Goal: Task Accomplishment & Management: Complete application form

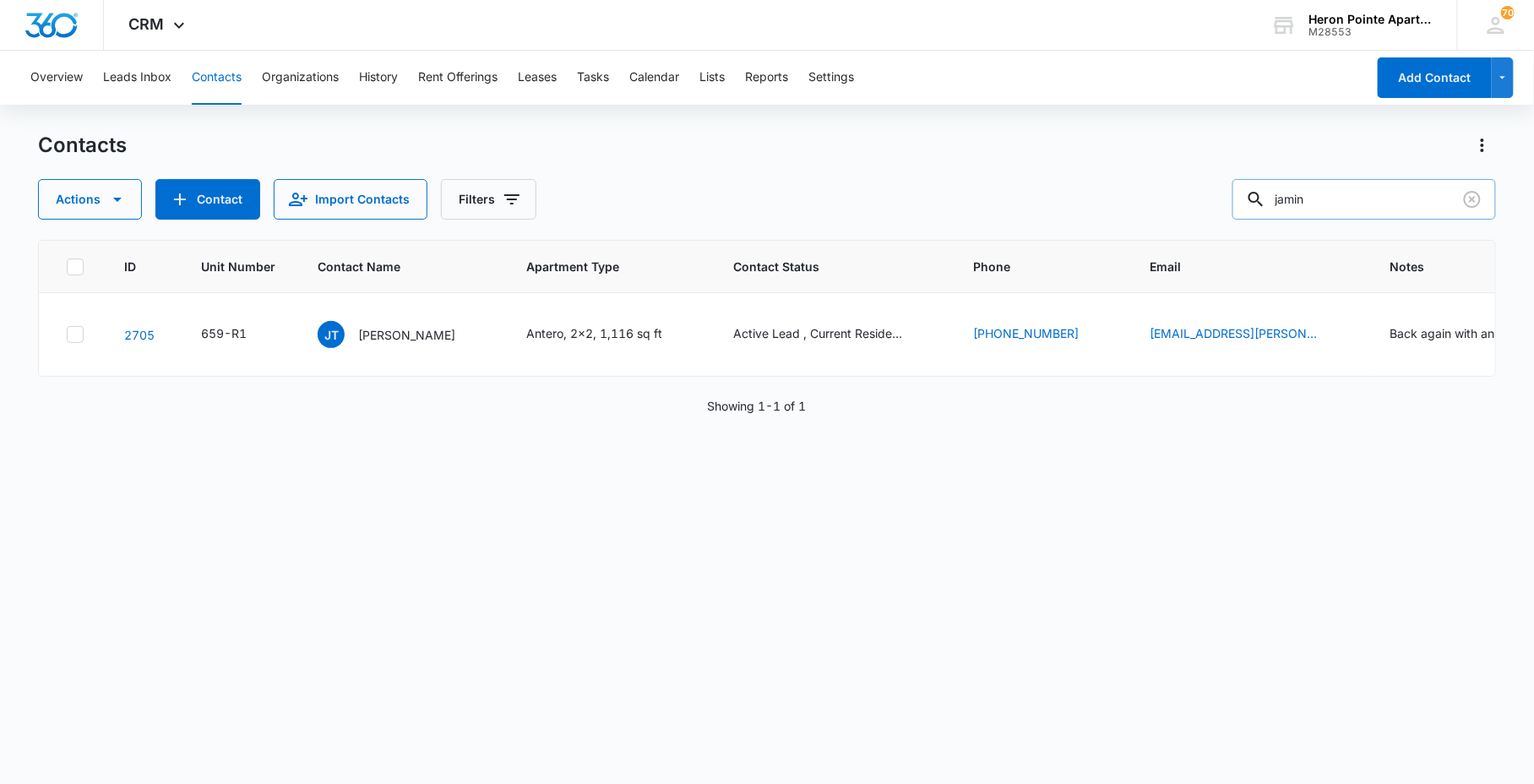
click at [1391, 212] on input "jamin" at bounding box center [1364, 199] width 264 height 40
drag, startPoint x: 1325, startPoint y: 204, endPoint x: 1184, endPoint y: 193, distance: 141.4
click at [1191, 195] on div "Actions Contact Import Contacts Filters jamin" at bounding box center [767, 199] width 1457 height 40
click at [1053, 779] on div "Contacts Actions Contact Import Contacts Filters jamin ID Unit Number Contact N…" at bounding box center [767, 456] width 1457 height 650
drag, startPoint x: 1380, startPoint y: 209, endPoint x: 474, endPoint y: 206, distance: 906.0
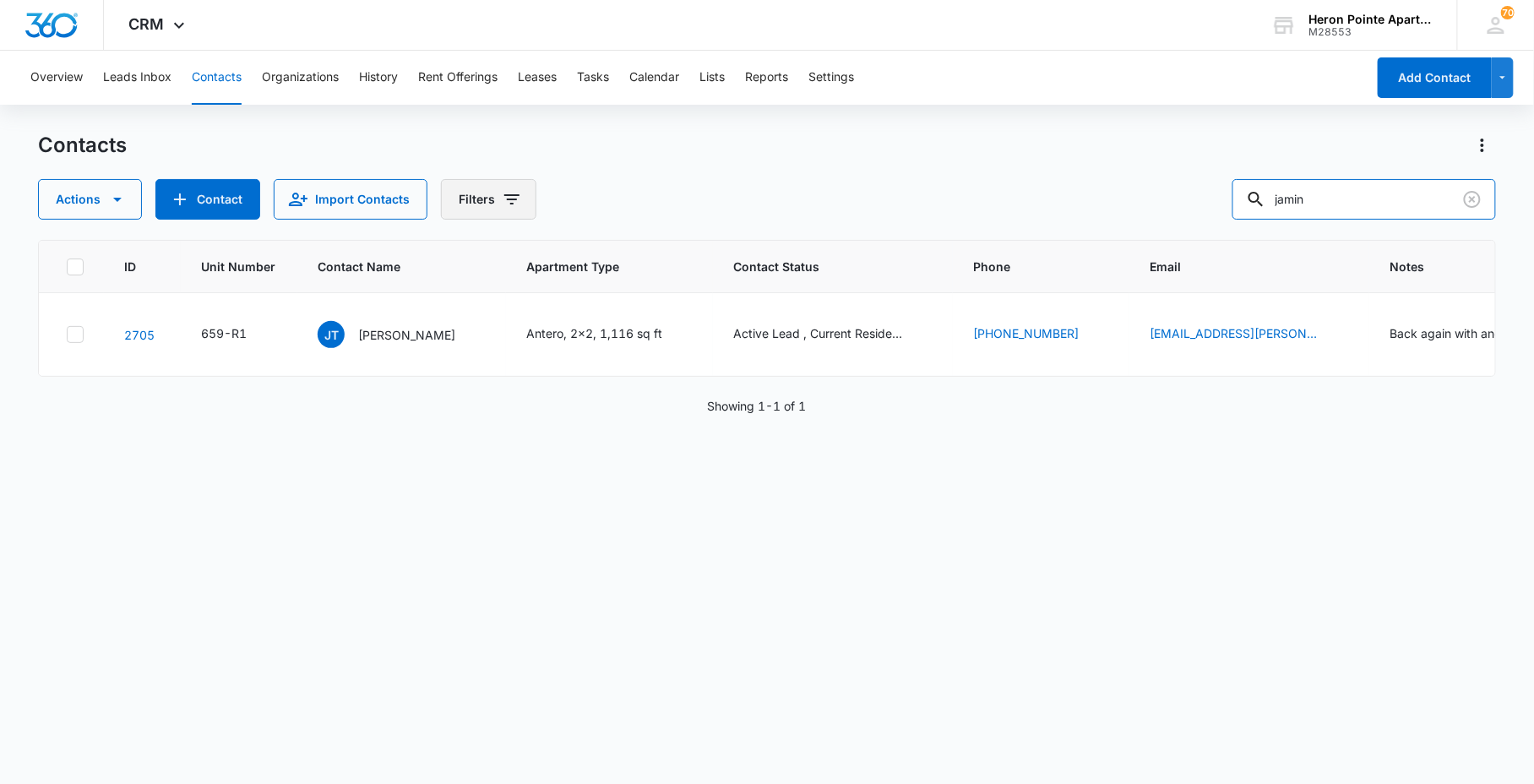
click at [998, 197] on div "Actions Contact Import Contacts Filters jamin" at bounding box center [767, 199] width 1457 height 40
type input "659-B2"
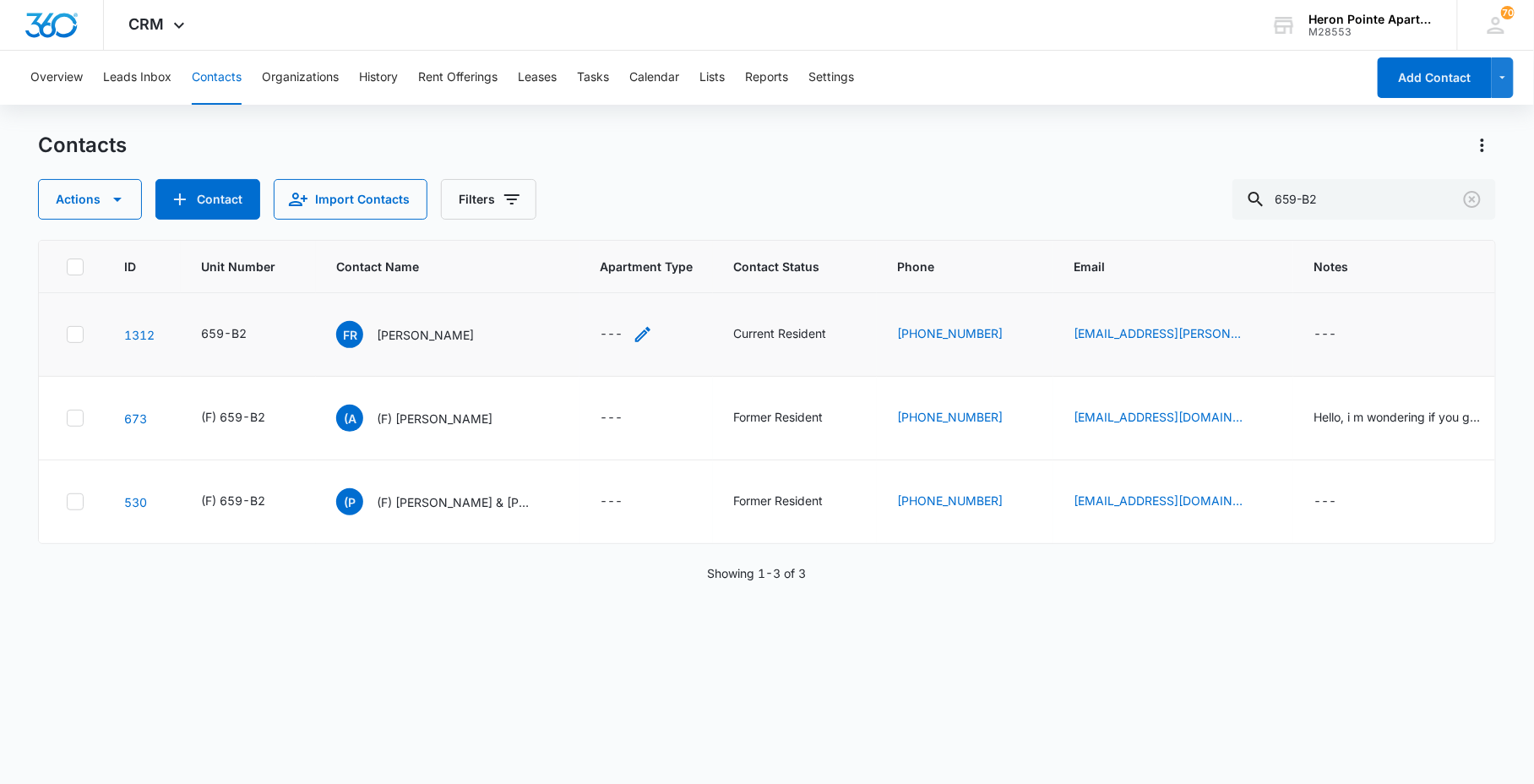
click at [632, 334] on div "---" at bounding box center [626, 334] width 53 height 20
click at [706, 285] on button "Save" at bounding box center [711, 279] width 50 height 32
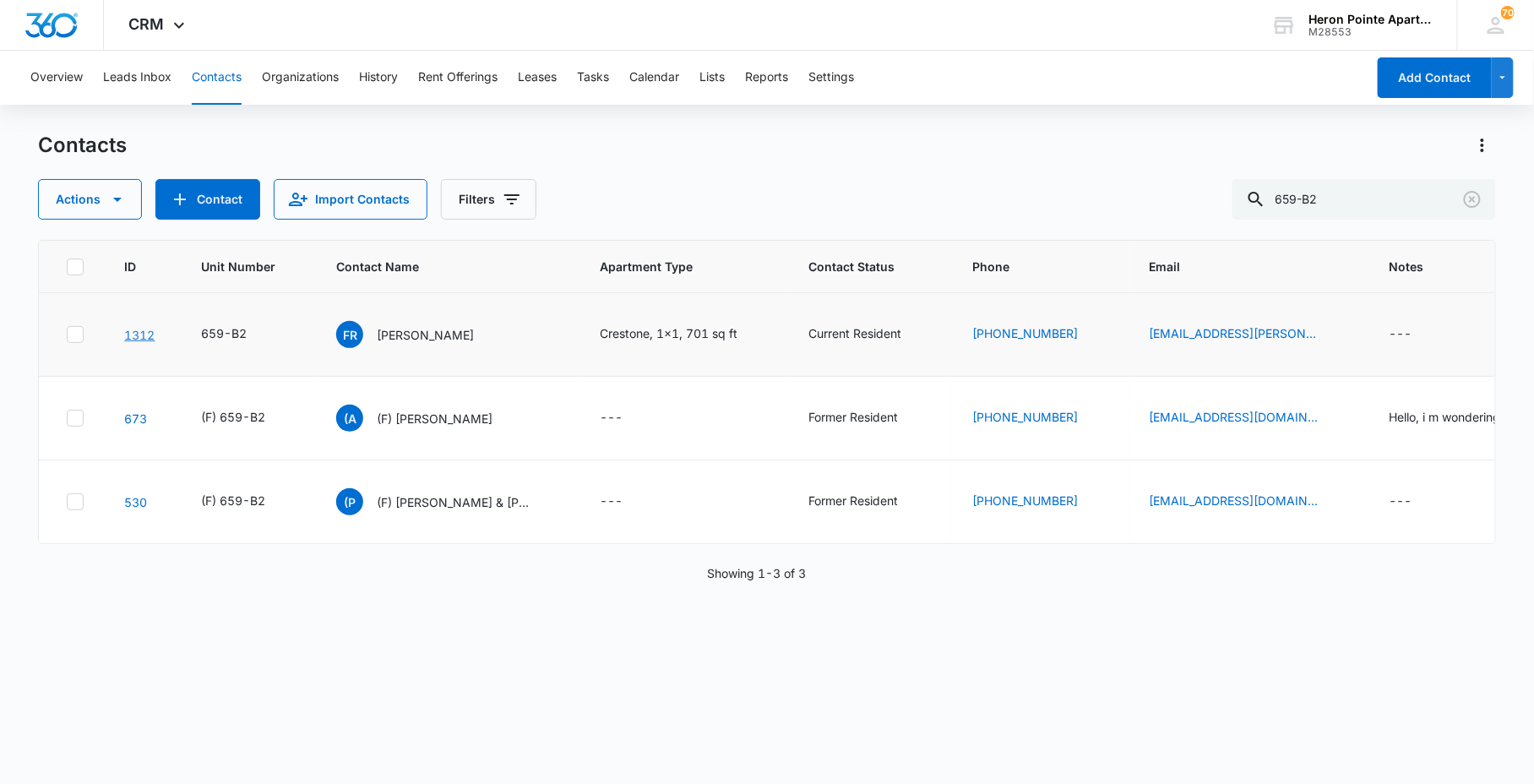
click at [131, 332] on link "1312" at bounding box center [139, 335] width 30 height 15
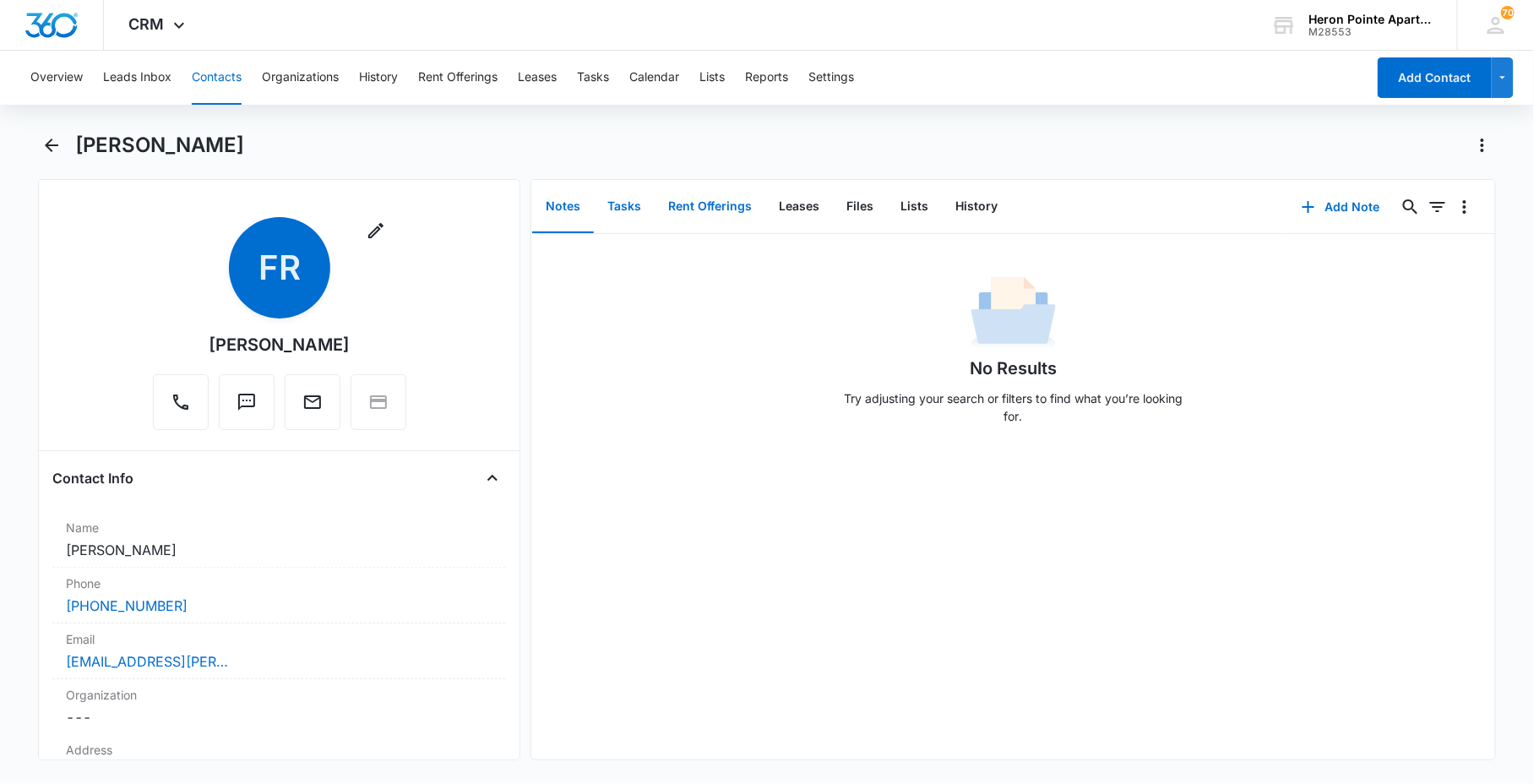
drag, startPoint x: 632, startPoint y: 218, endPoint x: 671, endPoint y: 231, distance: 41.1
click at [632, 217] on button "Tasks" at bounding box center [624, 206] width 61 height 52
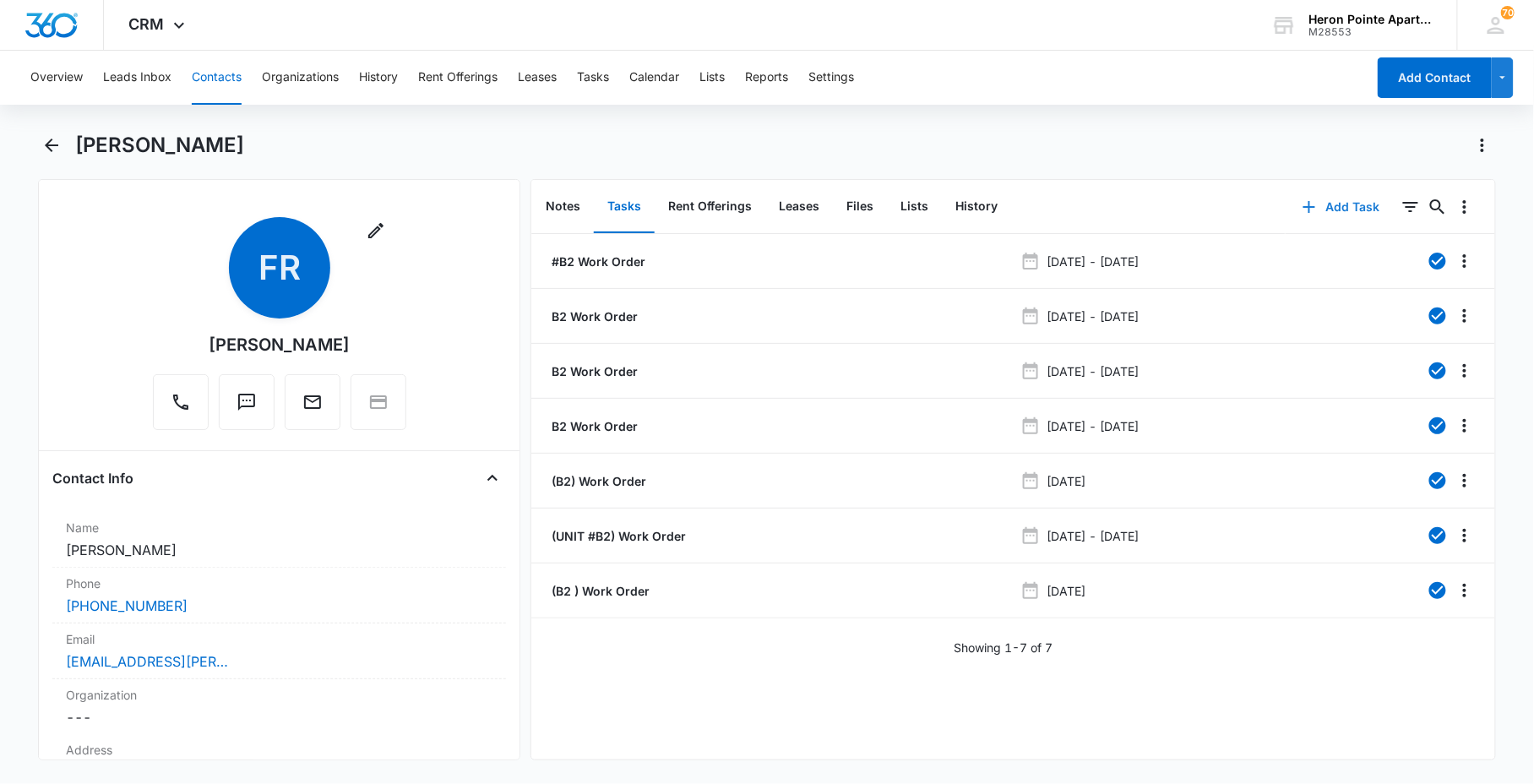
click at [1338, 204] on button "Add Task" at bounding box center [1341, 206] width 111 height 40
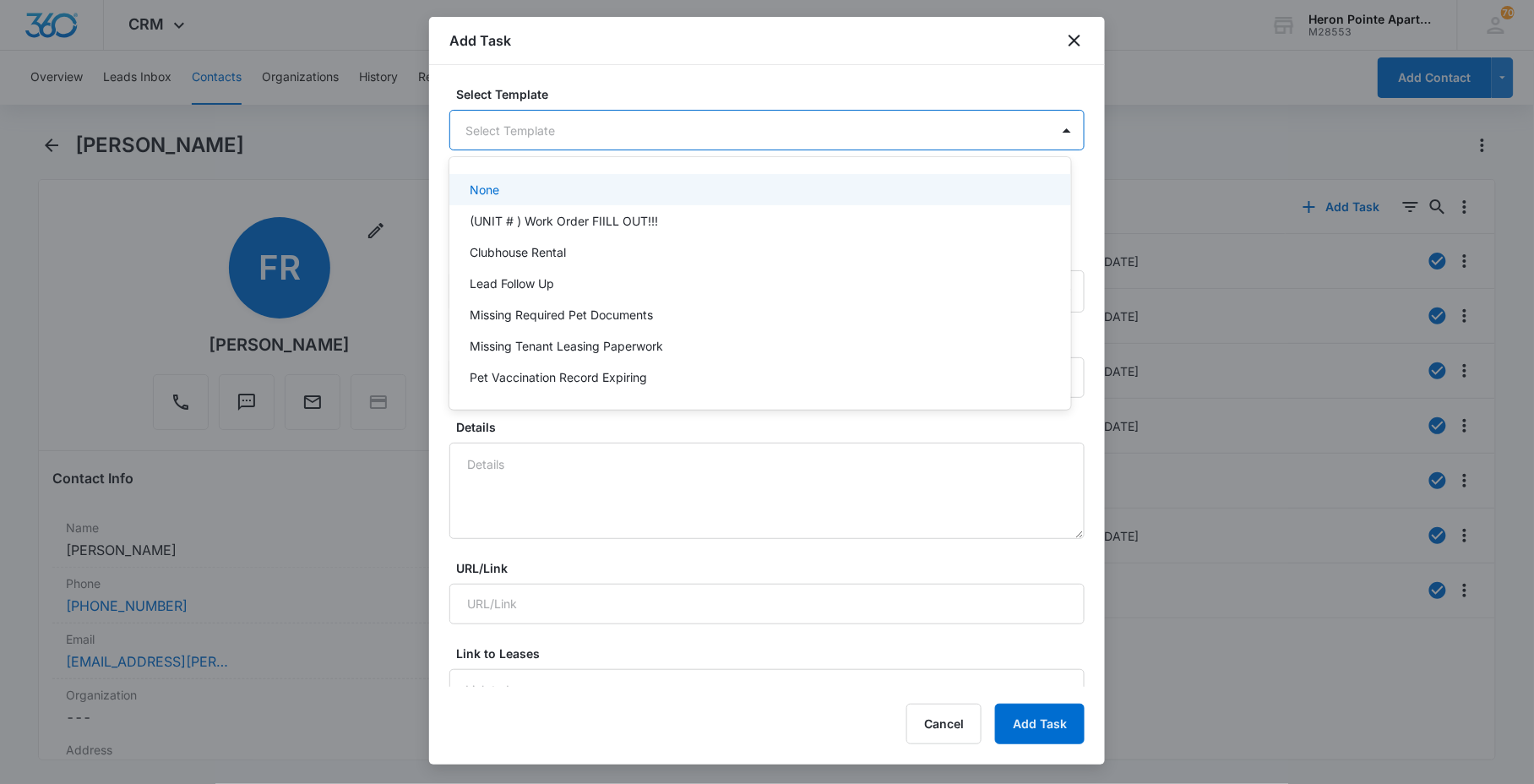
click at [605, 132] on body "CRM Apps Reputation Websites Forms CRM Email Social Content Ads Intelligence Fi…" at bounding box center [767, 392] width 1534 height 784
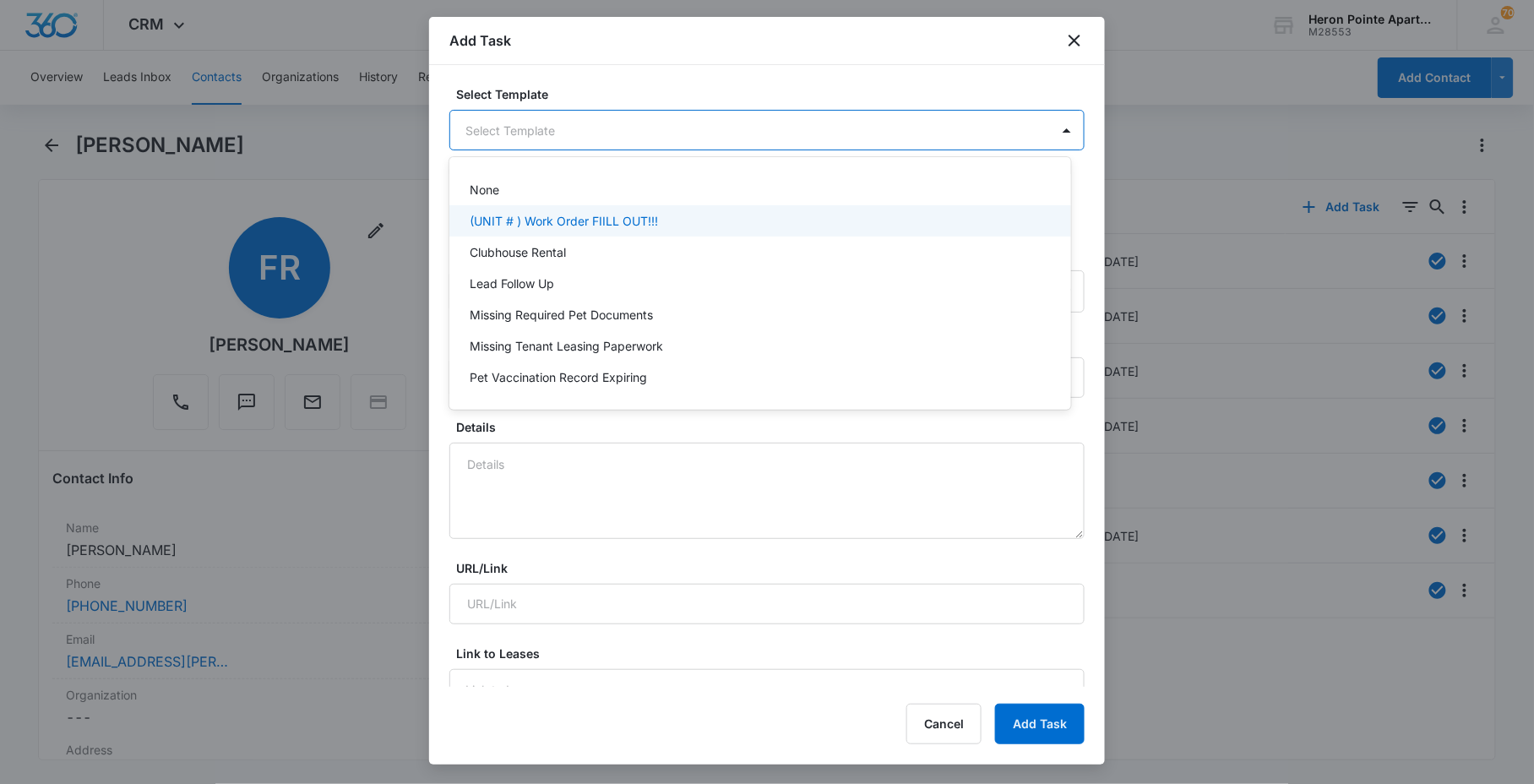
click at [598, 217] on p "(UNIT # ) Work Order FIILL OUT!!!" at bounding box center [563, 220] width 188 height 17
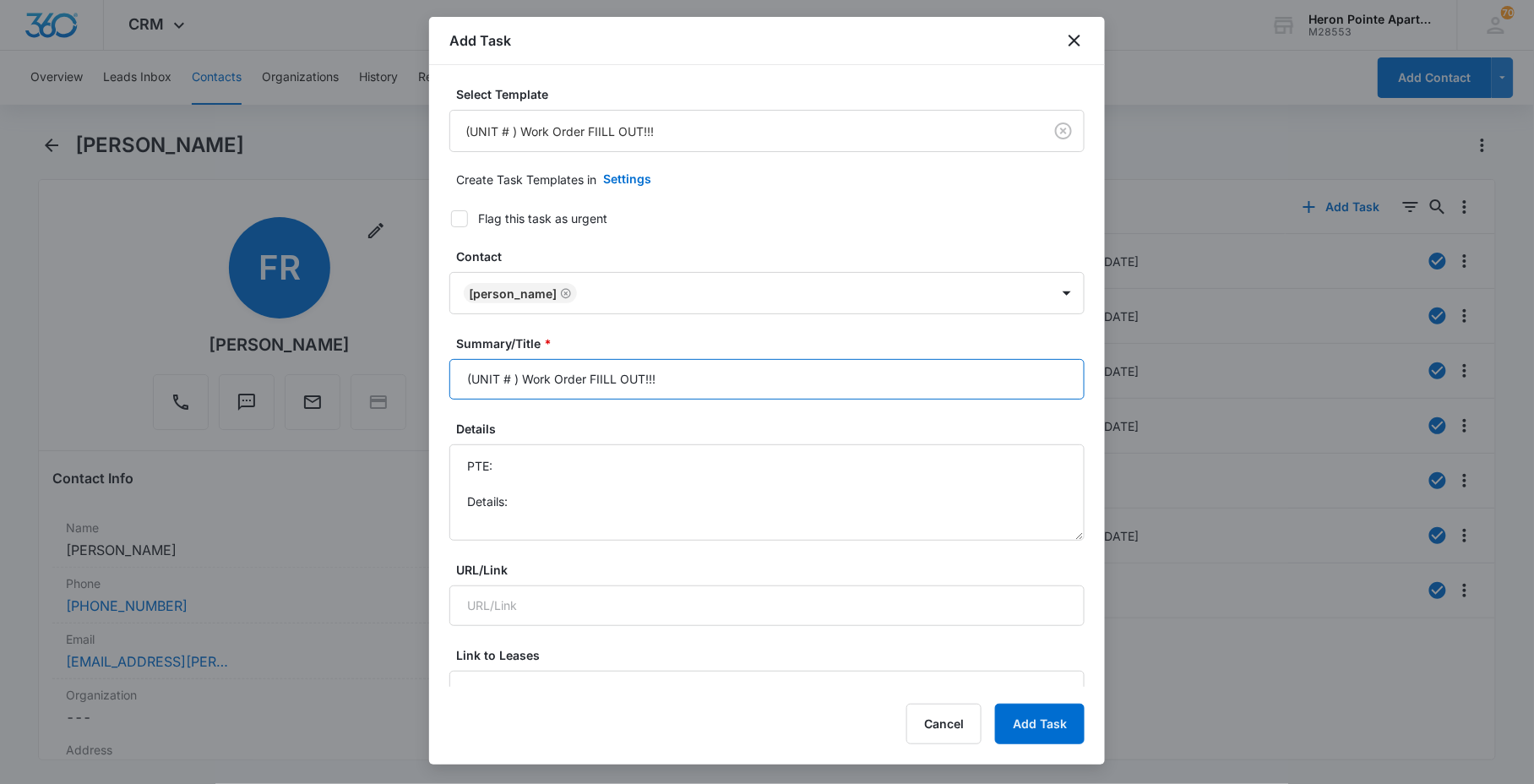
click at [513, 385] on input "(UNIT # ) Work Order FIILL OUT!!!" at bounding box center [767, 379] width 636 height 40
drag, startPoint x: 488, startPoint y: 382, endPoint x: 335, endPoint y: 367, distance: 153.7
click at [344, 375] on body "CRM Apps Reputation Websites Forms CRM Email Social Content Ads Intelligence Fi…" at bounding box center [767, 392] width 1534 height 784
drag, startPoint x: 581, startPoint y: 382, endPoint x: 1232, endPoint y: 380, distance: 651.0
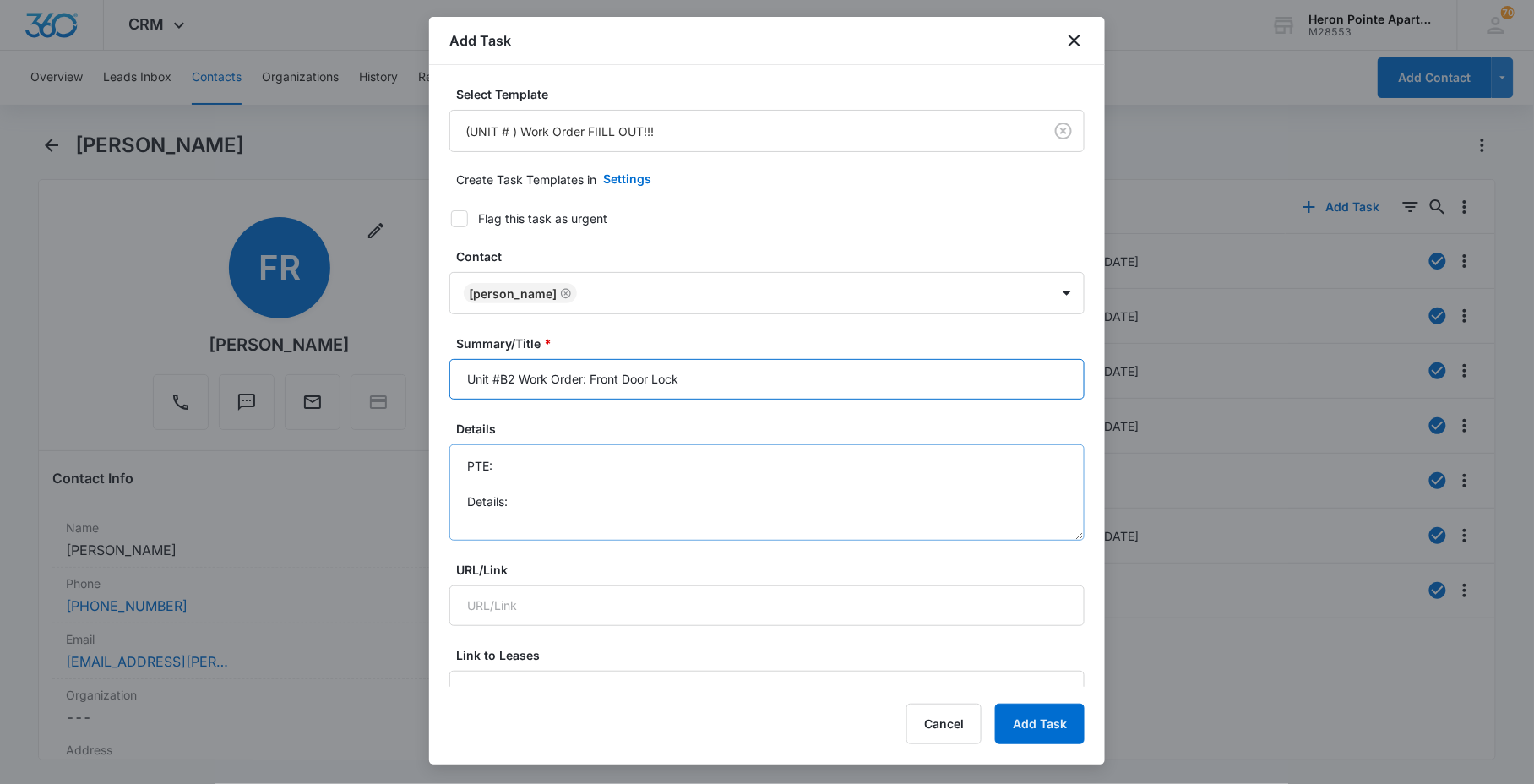
type input "Unit #B2 Work Order: Front Door Lock"
click at [697, 513] on textarea "PTE: Details:" at bounding box center [767, 492] width 636 height 96
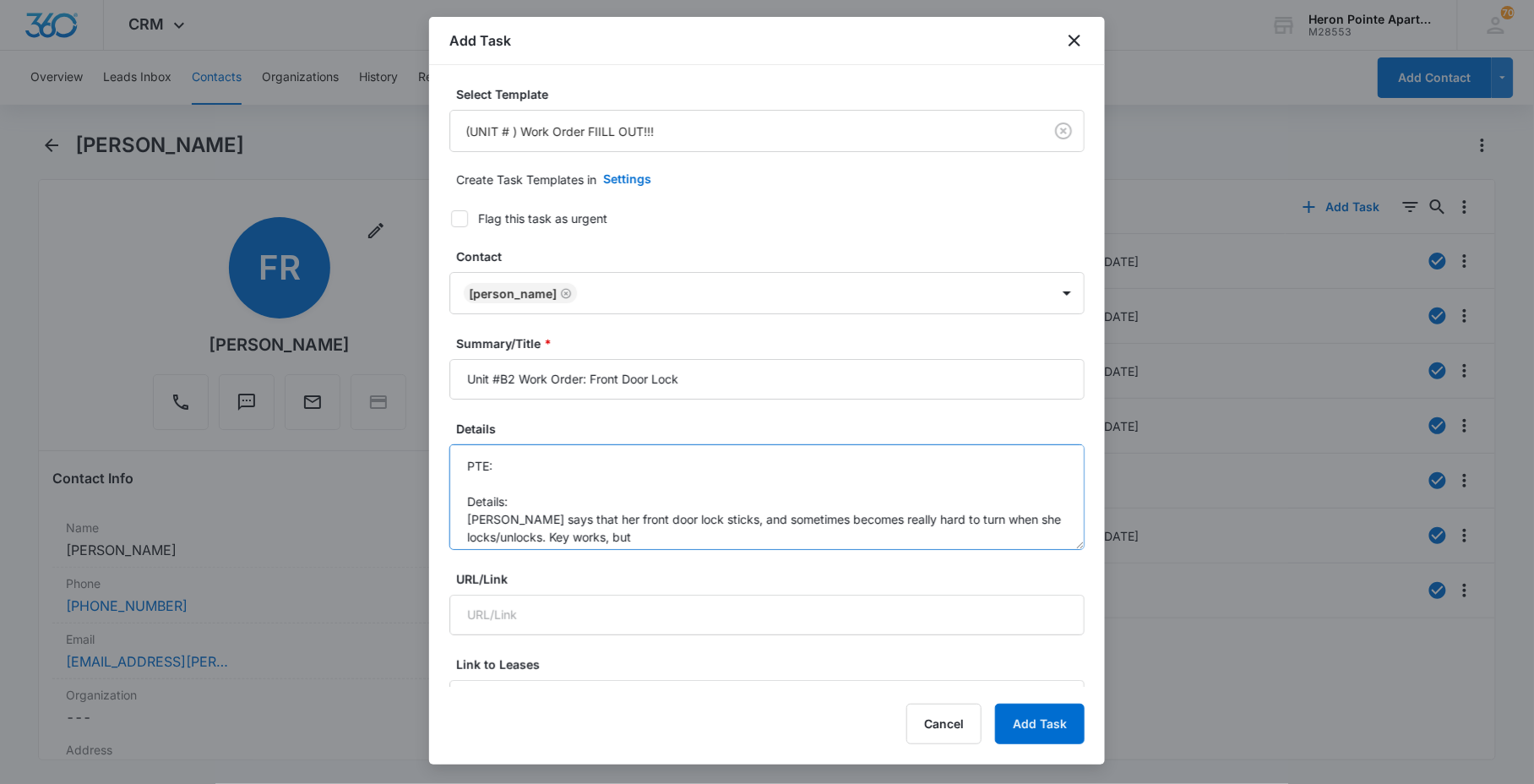
drag, startPoint x: 1059, startPoint y: 544, endPoint x: 1053, endPoint y: 670, distance: 126.1
click at [1053, 549] on textarea "PTE: Details: [PERSON_NAME] says that her front door lock sticks, and sometimes…" at bounding box center [767, 497] width 636 height 106
drag, startPoint x: 615, startPoint y: 532, endPoint x: 1219, endPoint y: 521, distance: 604.1
click at [998, 547] on textarea "PTE: Details: [PERSON_NAME] says that her front door lock sticks, and sometimes…" at bounding box center [767, 559] width 636 height 231
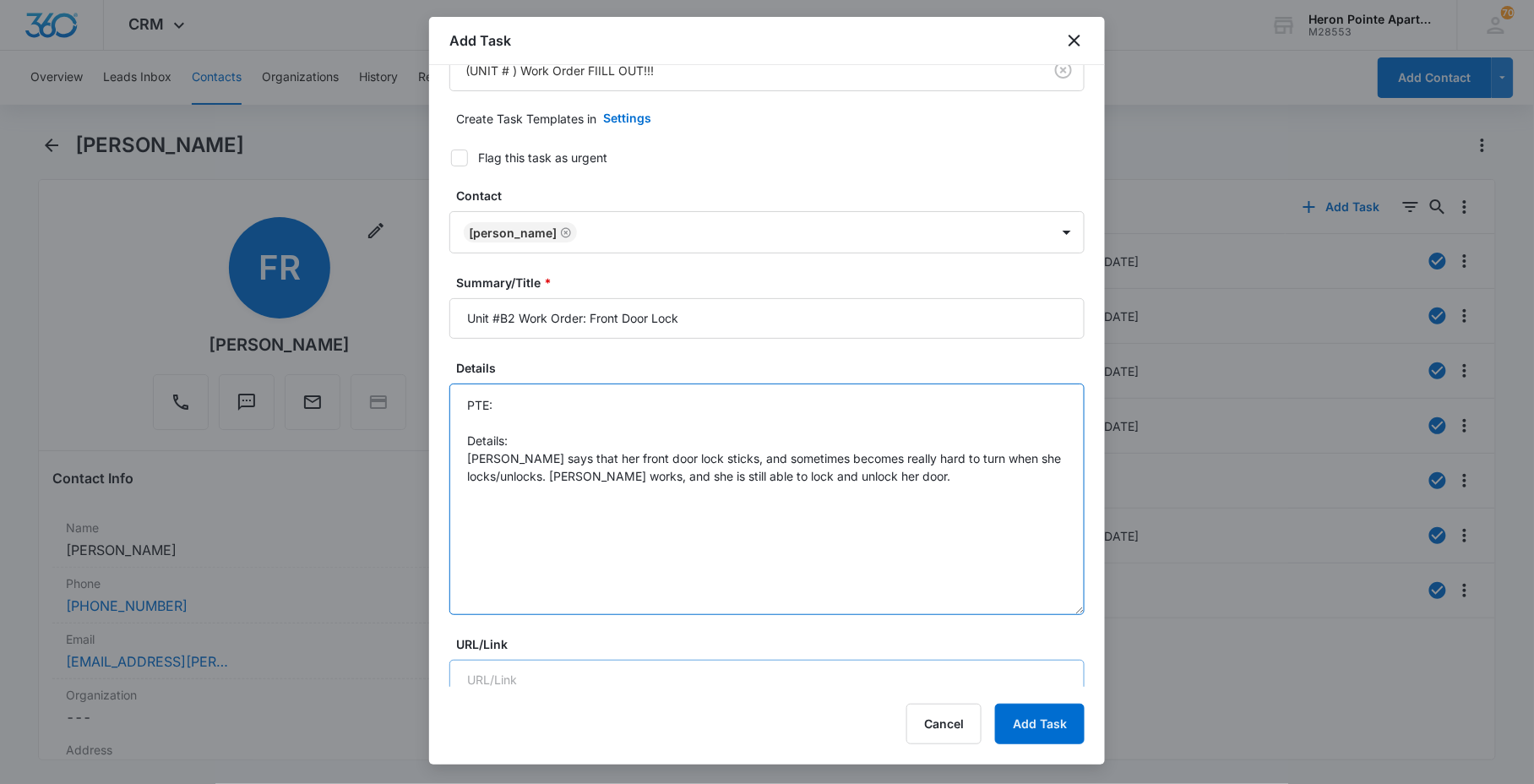
scroll to position [94, 0]
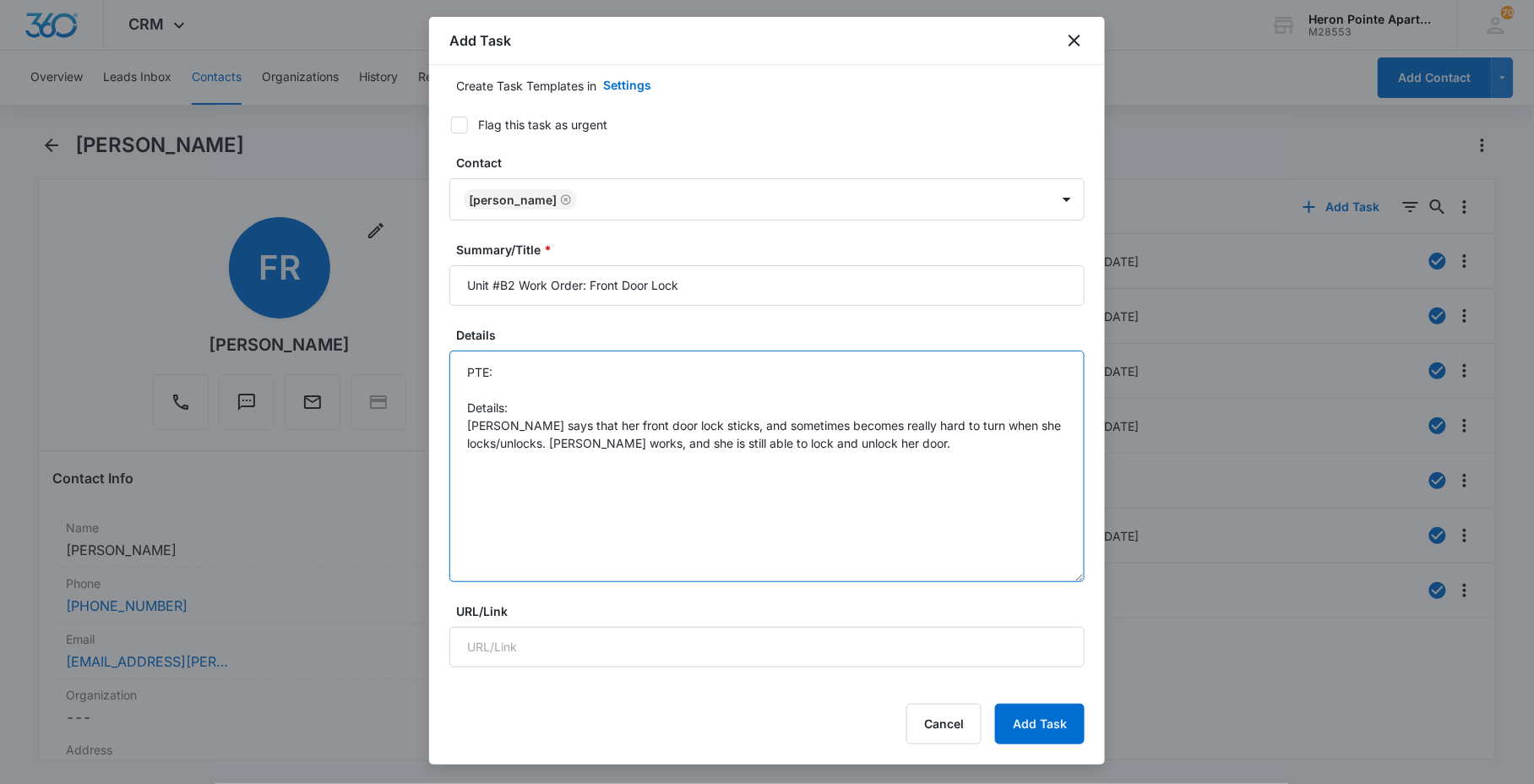
drag, startPoint x: 1059, startPoint y: 559, endPoint x: 1063, endPoint y: 517, distance: 42.2
click at [1058, 508] on textarea "PTE: Details: [PERSON_NAME] says that her front door lock sticks, and sometimes…" at bounding box center [767, 465] width 636 height 231
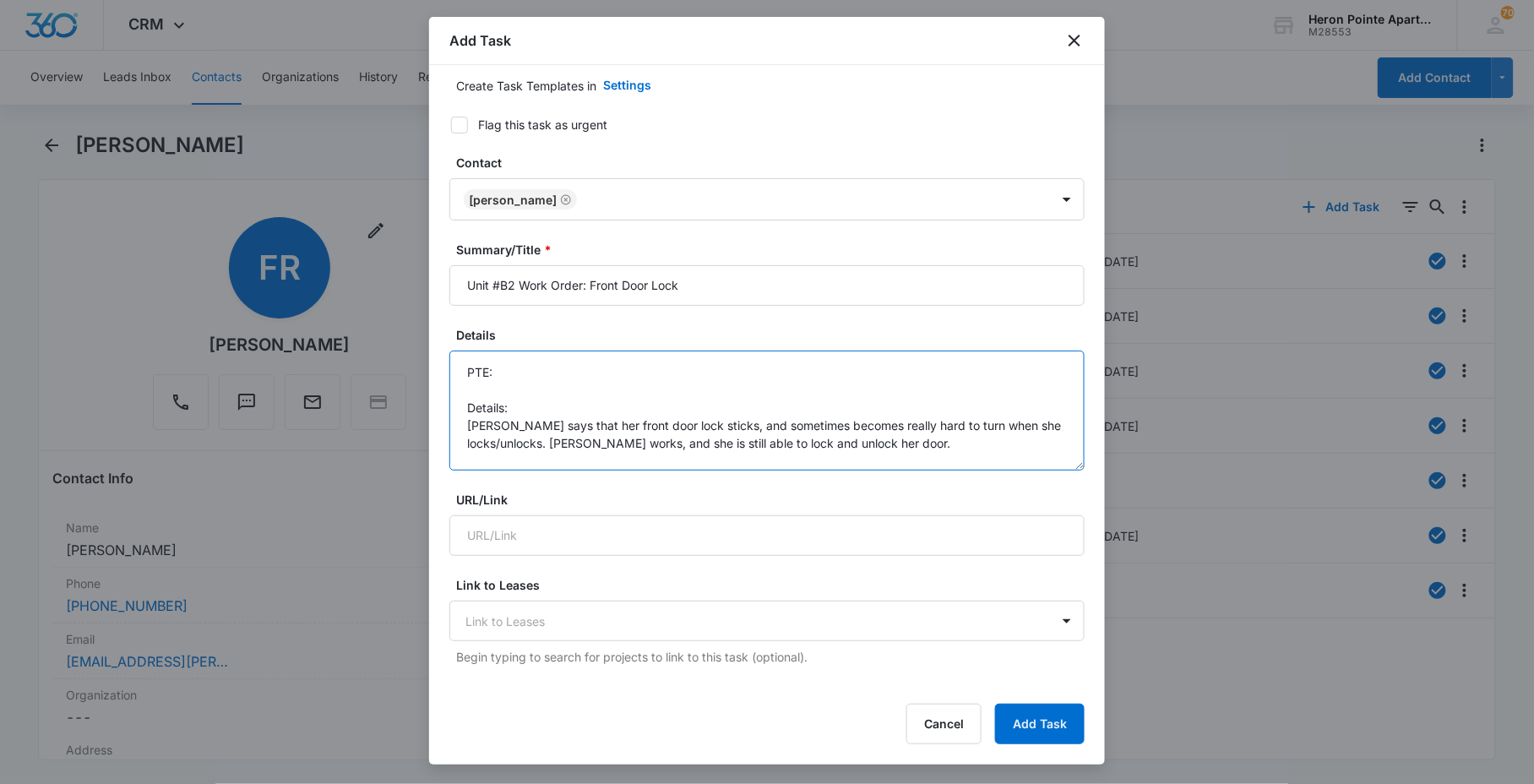
drag, startPoint x: 1067, startPoint y: 577, endPoint x: 1061, endPoint y: 465, distance: 112.2
click at [1061, 465] on textarea "PTE: Details: [PERSON_NAME] says that her front door lock sticks, and sometimes…" at bounding box center [767, 410] width 636 height 120
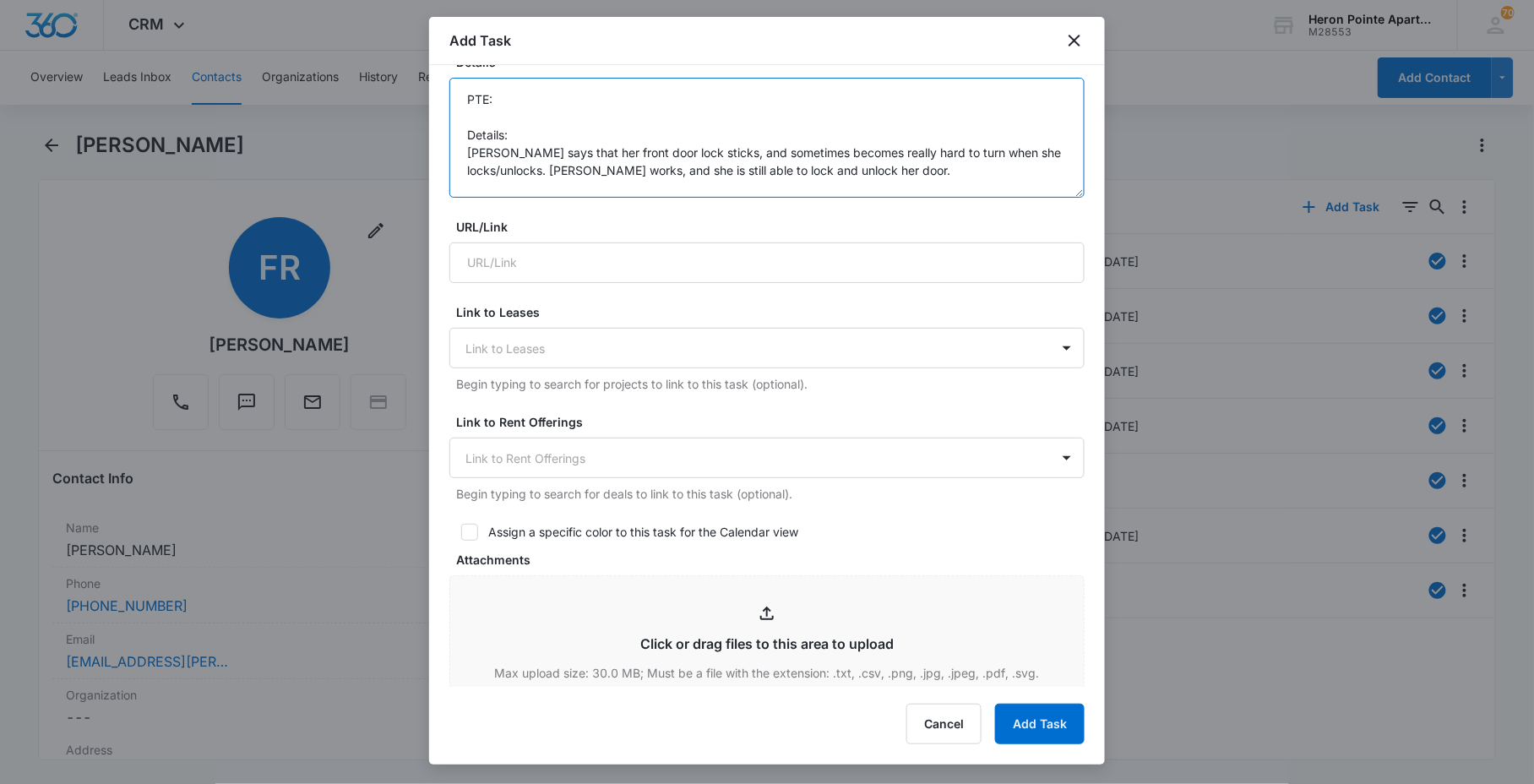
scroll to position [375, 0]
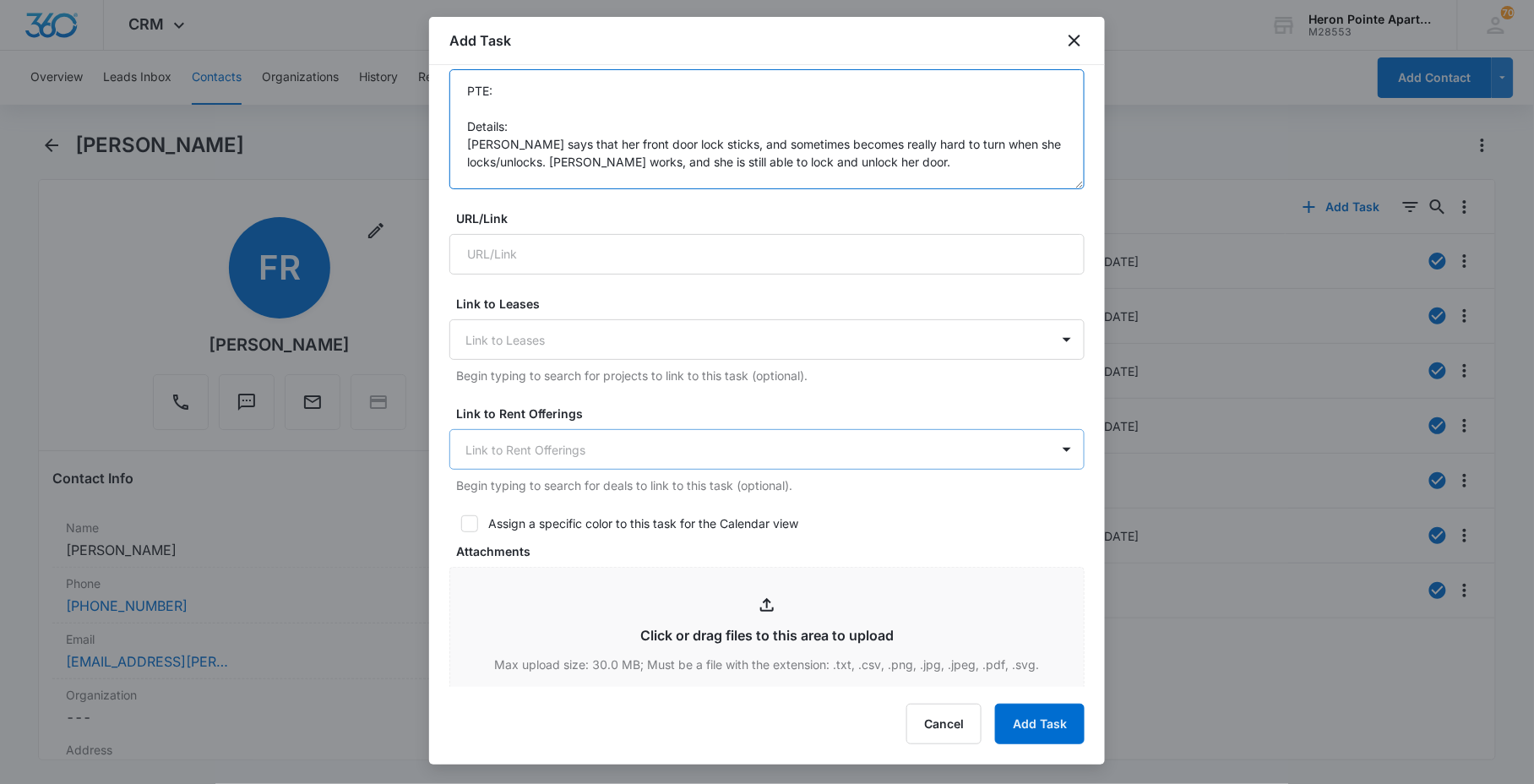
type textarea "PTE: Details: [PERSON_NAME] says that her front door lock sticks, and sometimes…"
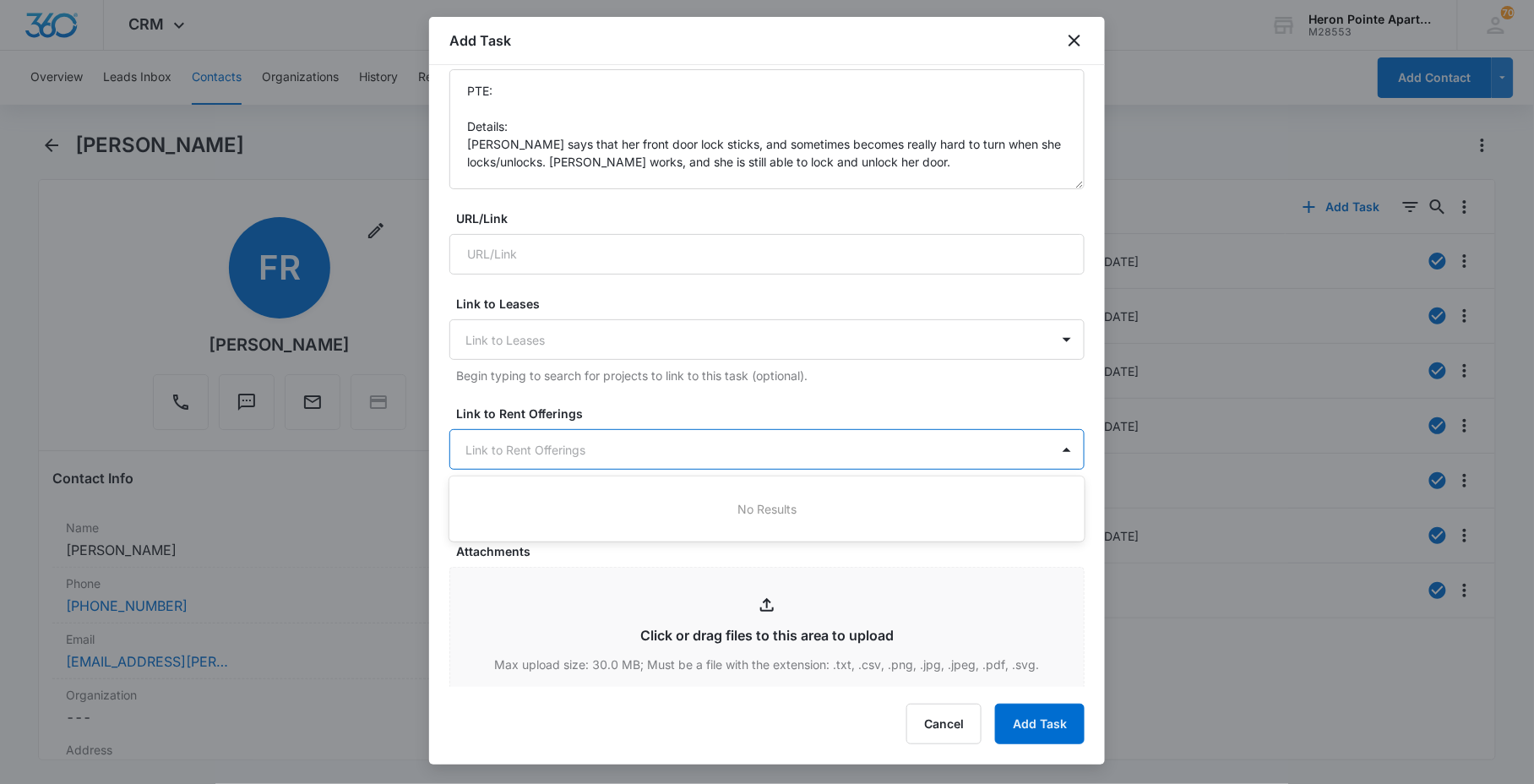
click at [588, 435] on div "Link to Rent Offerings" at bounding box center [750, 450] width 600 height 38
type input "a"
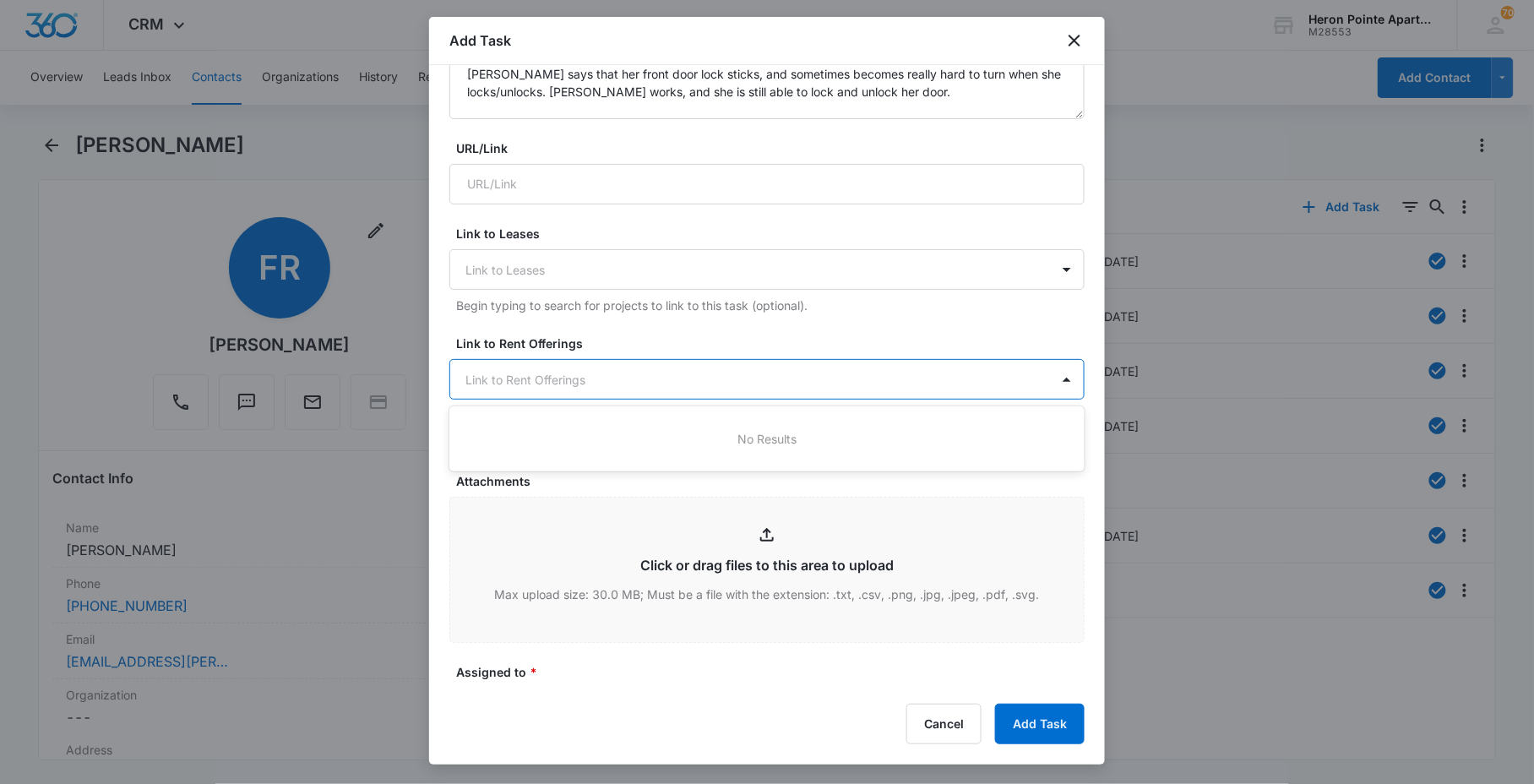
scroll to position [656, 0]
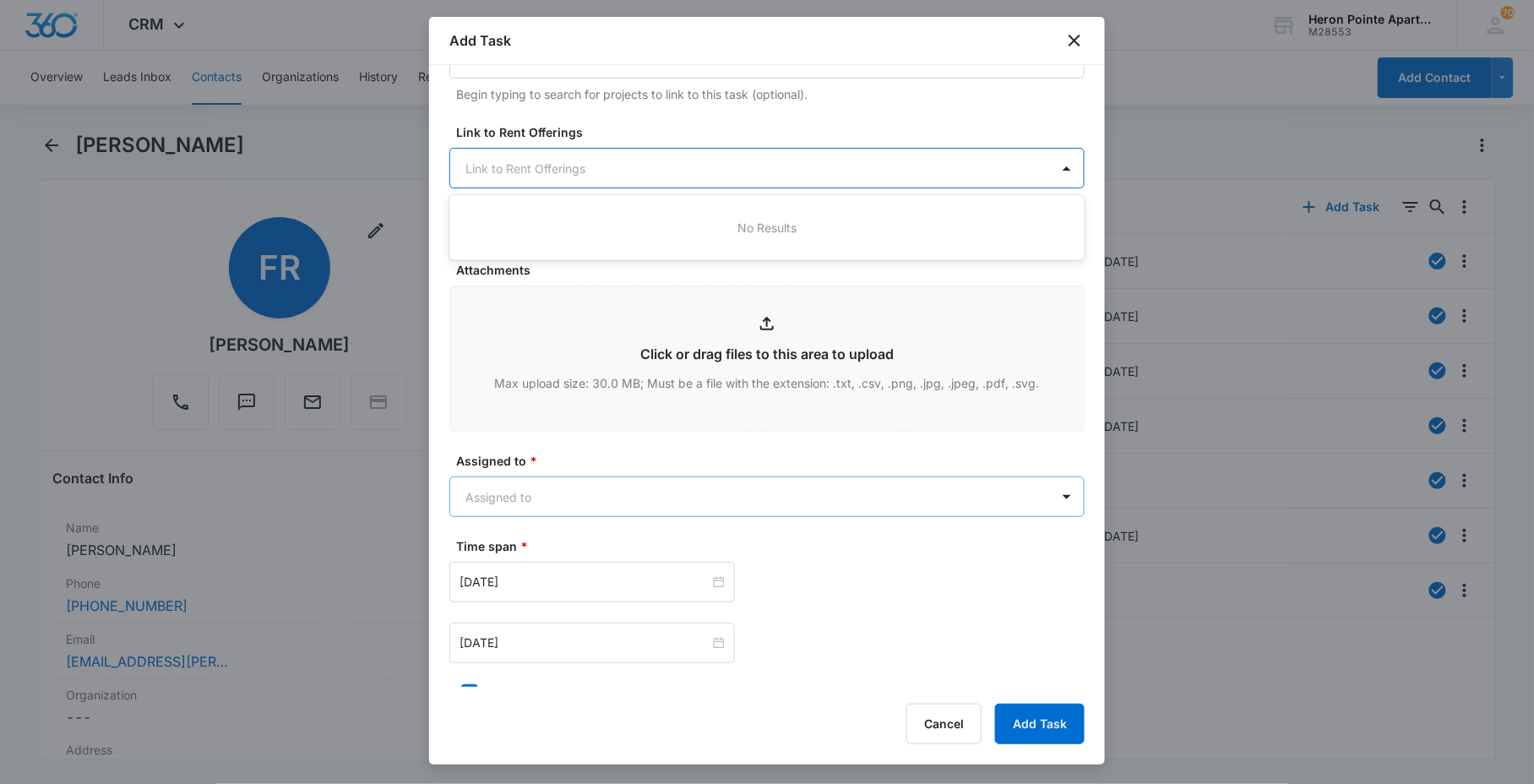
click at [580, 493] on body "CRM Apps Reputation Websites Forms CRM Email Social Content Ads Intelligence Fi…" at bounding box center [767, 392] width 1534 height 784
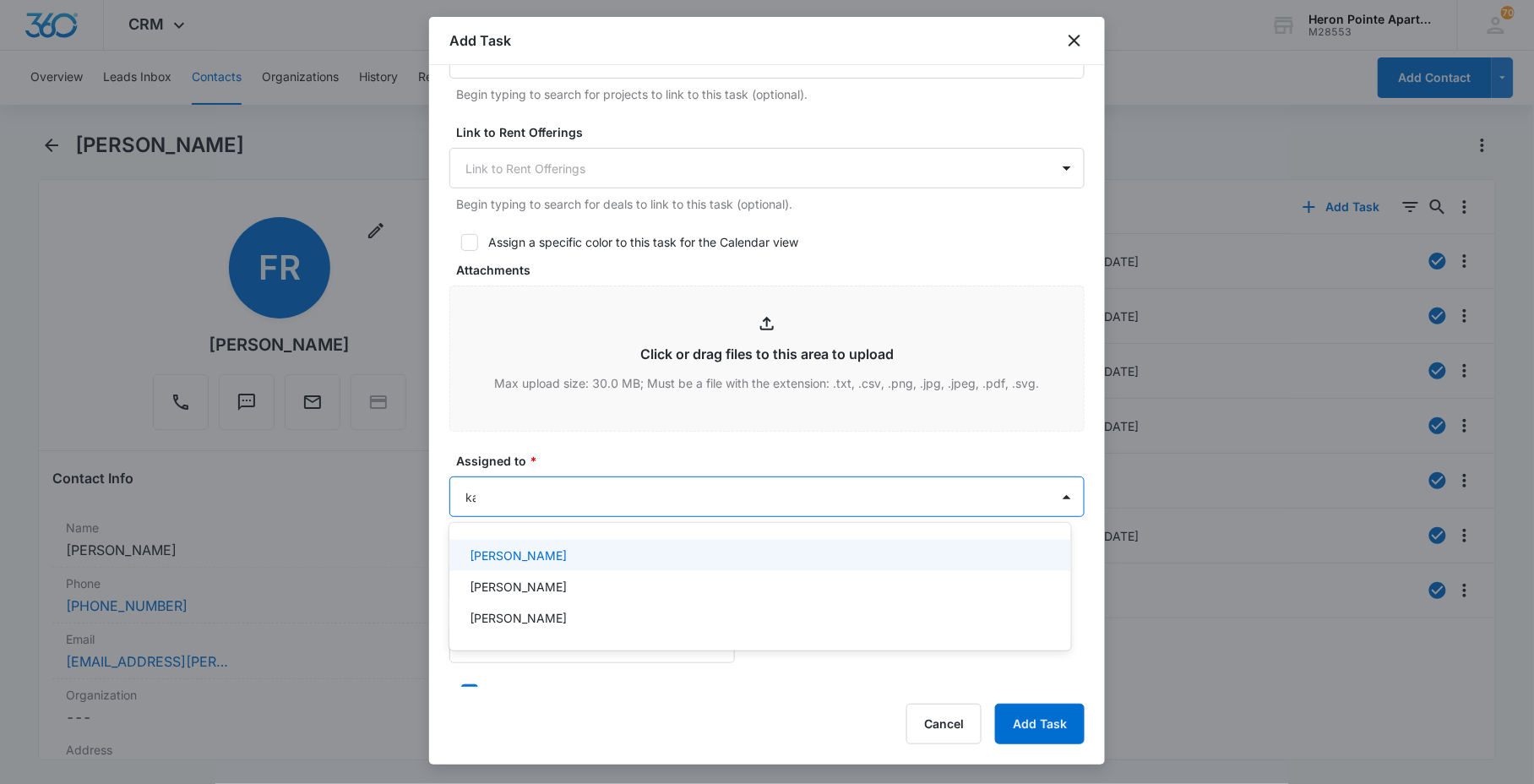
type input "[DEMOGRAPHIC_DATA]"
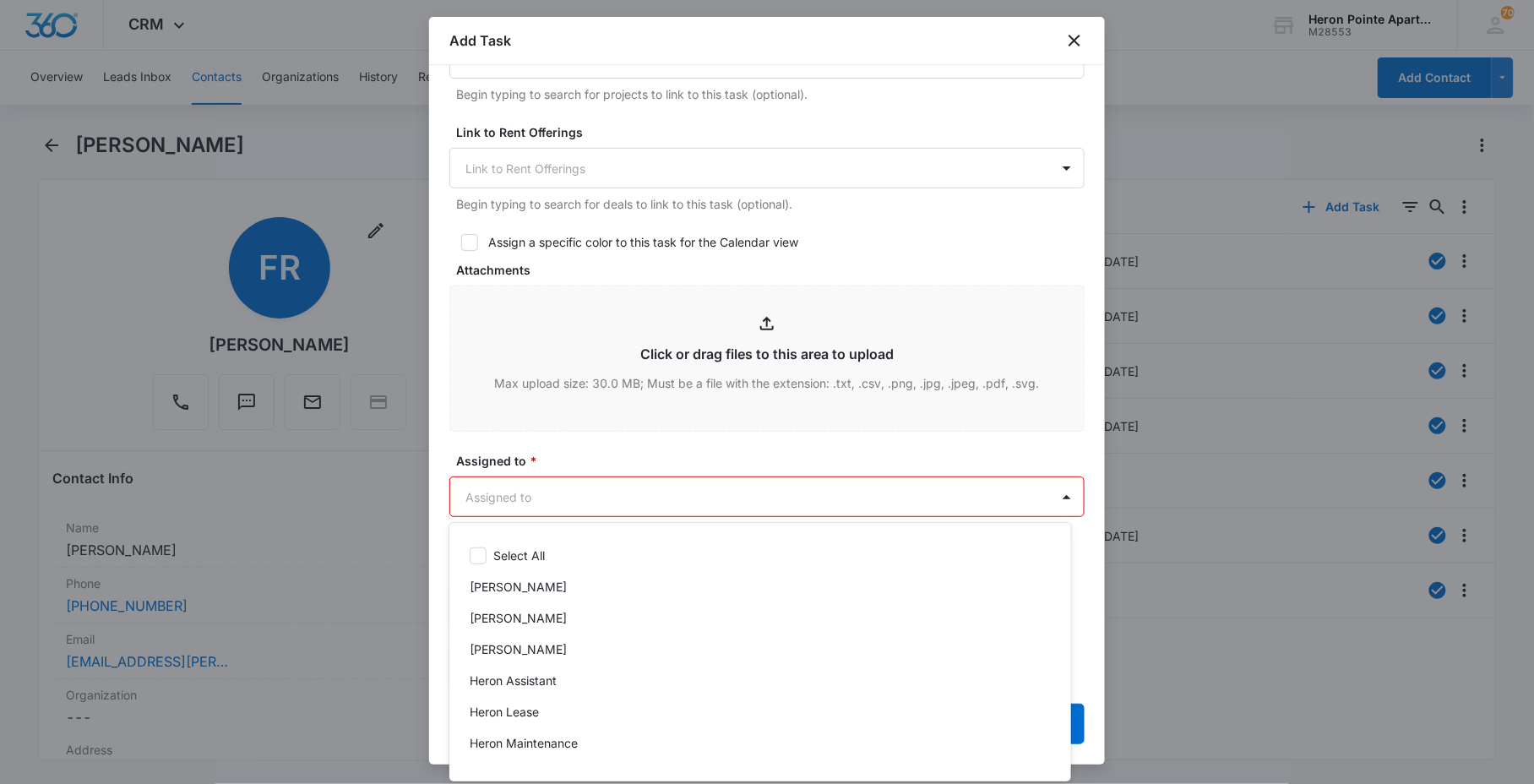
drag, startPoint x: 593, startPoint y: 474, endPoint x: 598, endPoint y: 481, distance: 8.6
click at [598, 474] on div at bounding box center [767, 392] width 1534 height 784
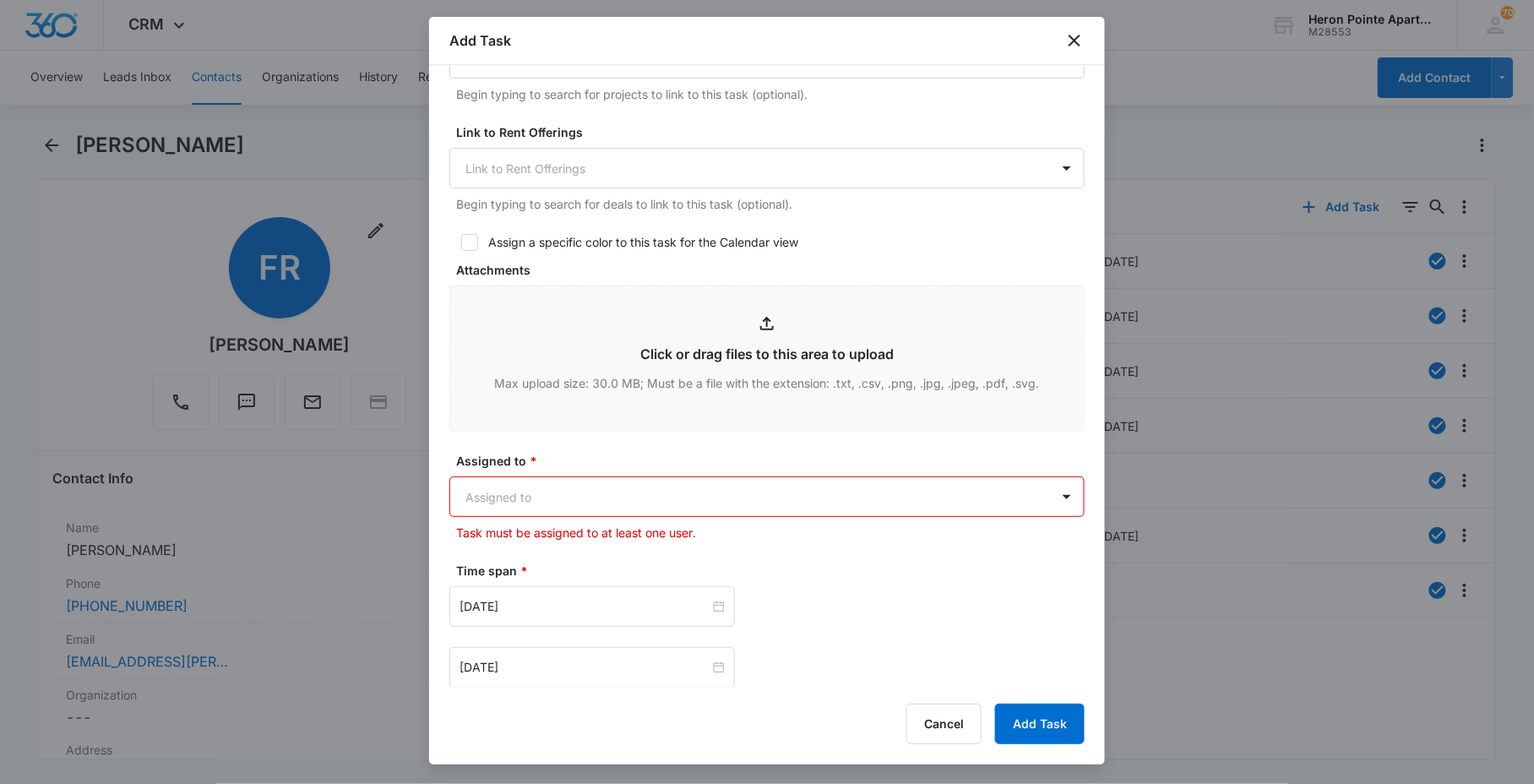
click at [592, 517] on div "Assigned to * Assigned to Task must be assigned to at least one user." at bounding box center [767, 497] width 636 height 89
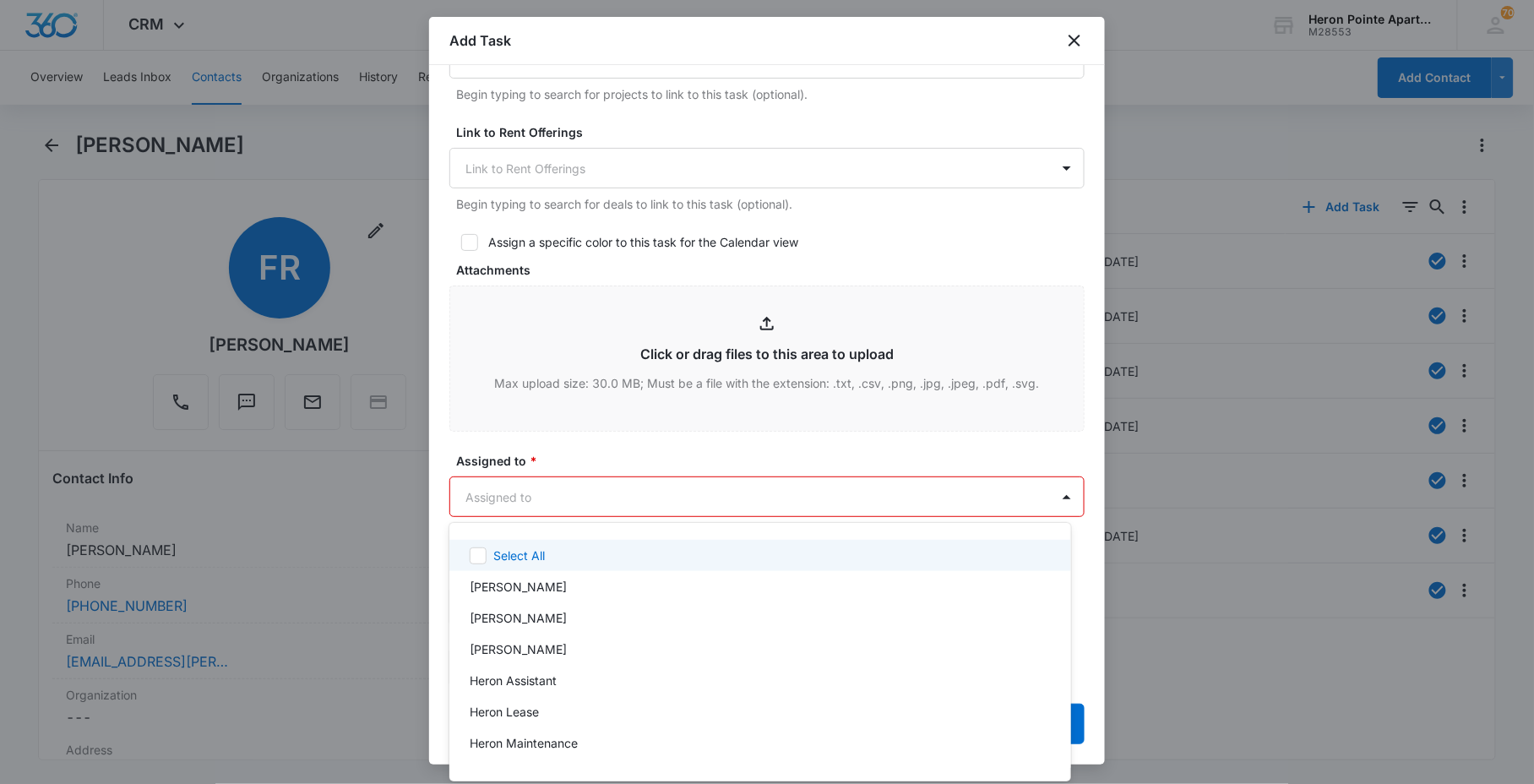
click at [603, 491] on body "CRM Apps Reputation Websites Forms CRM Email Social Content Ads Intelligence Fi…" at bounding box center [767, 392] width 1534 height 784
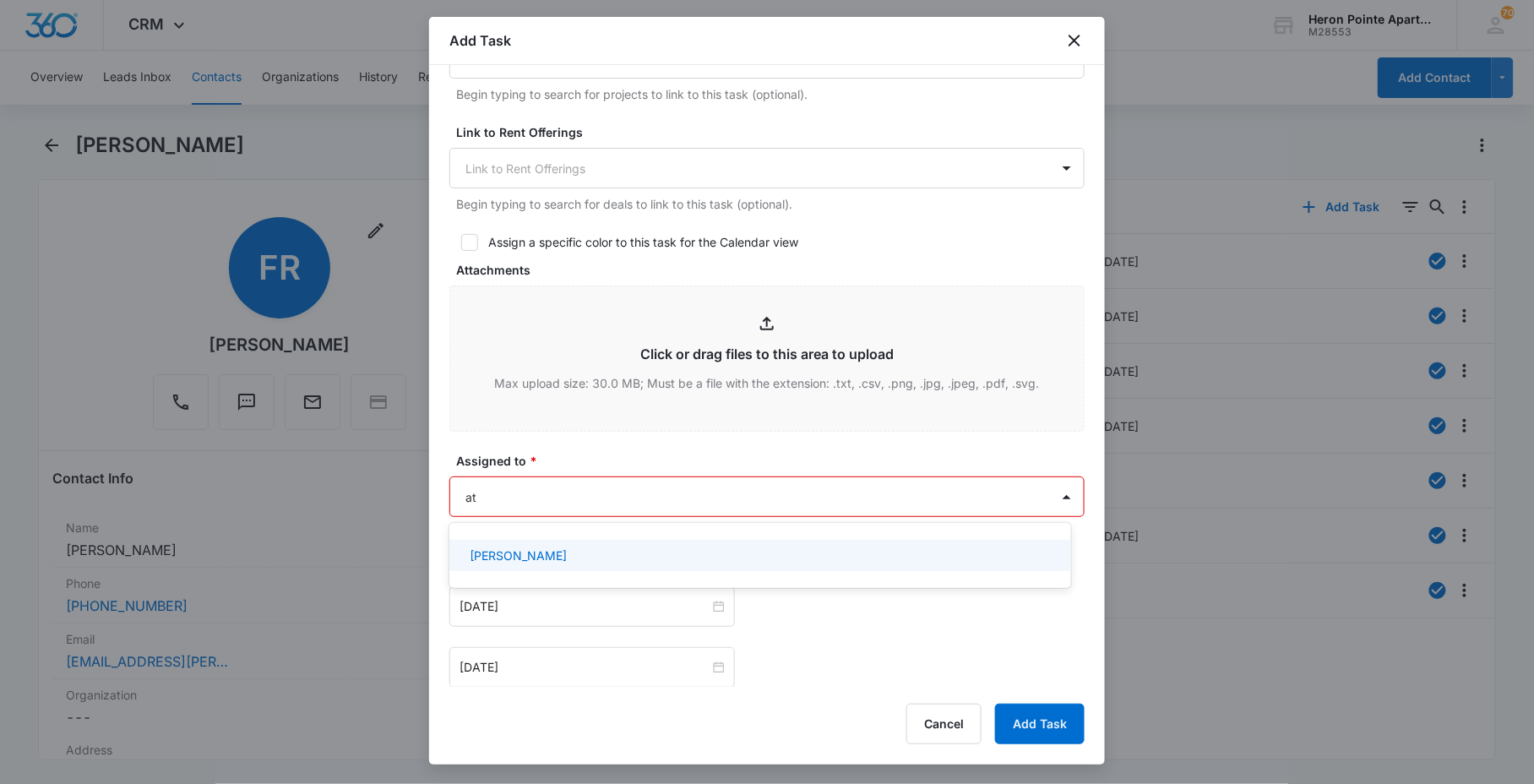
type input "a"
type input "[DEMOGRAPHIC_DATA]"
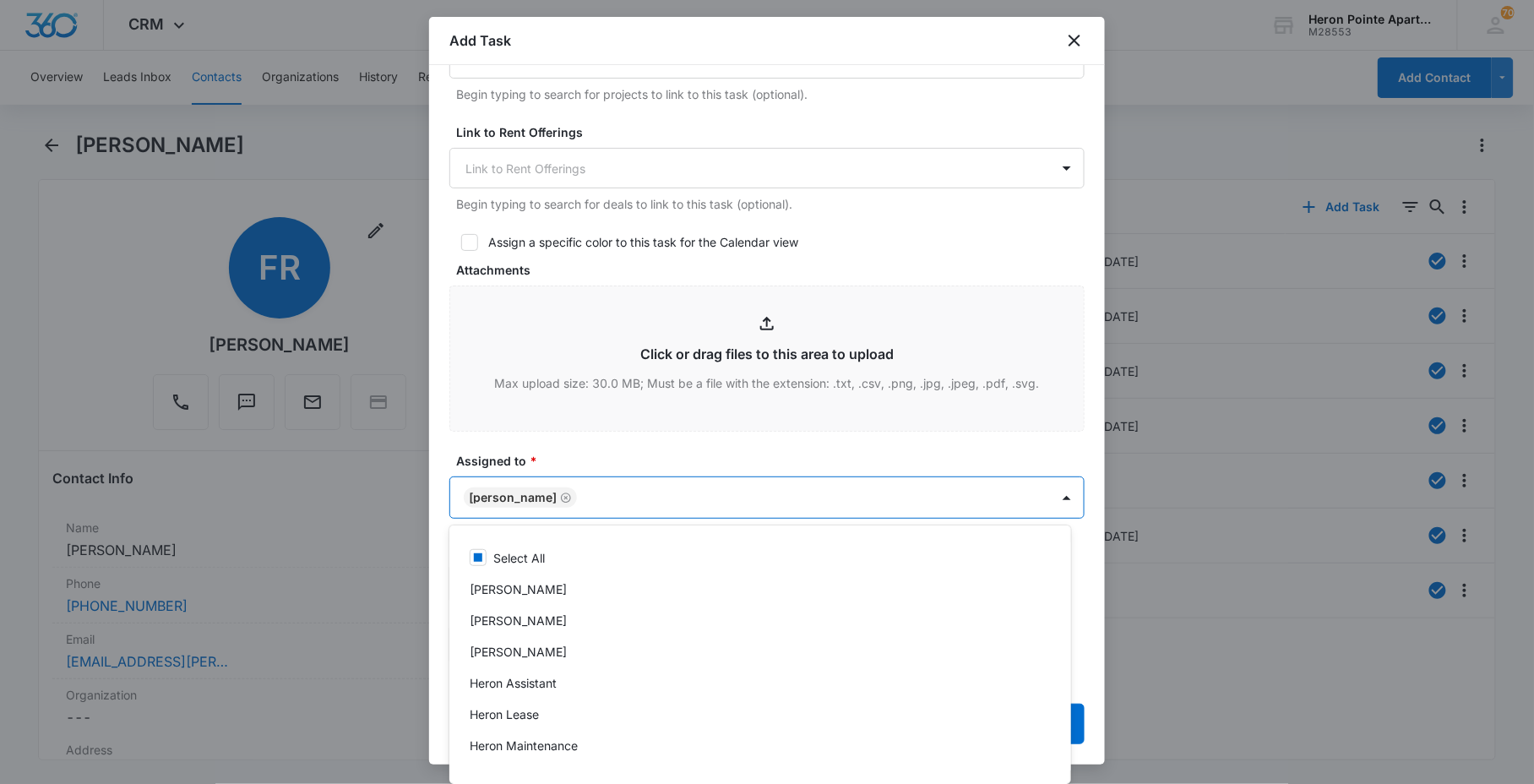
click at [615, 456] on div at bounding box center [767, 392] width 1534 height 784
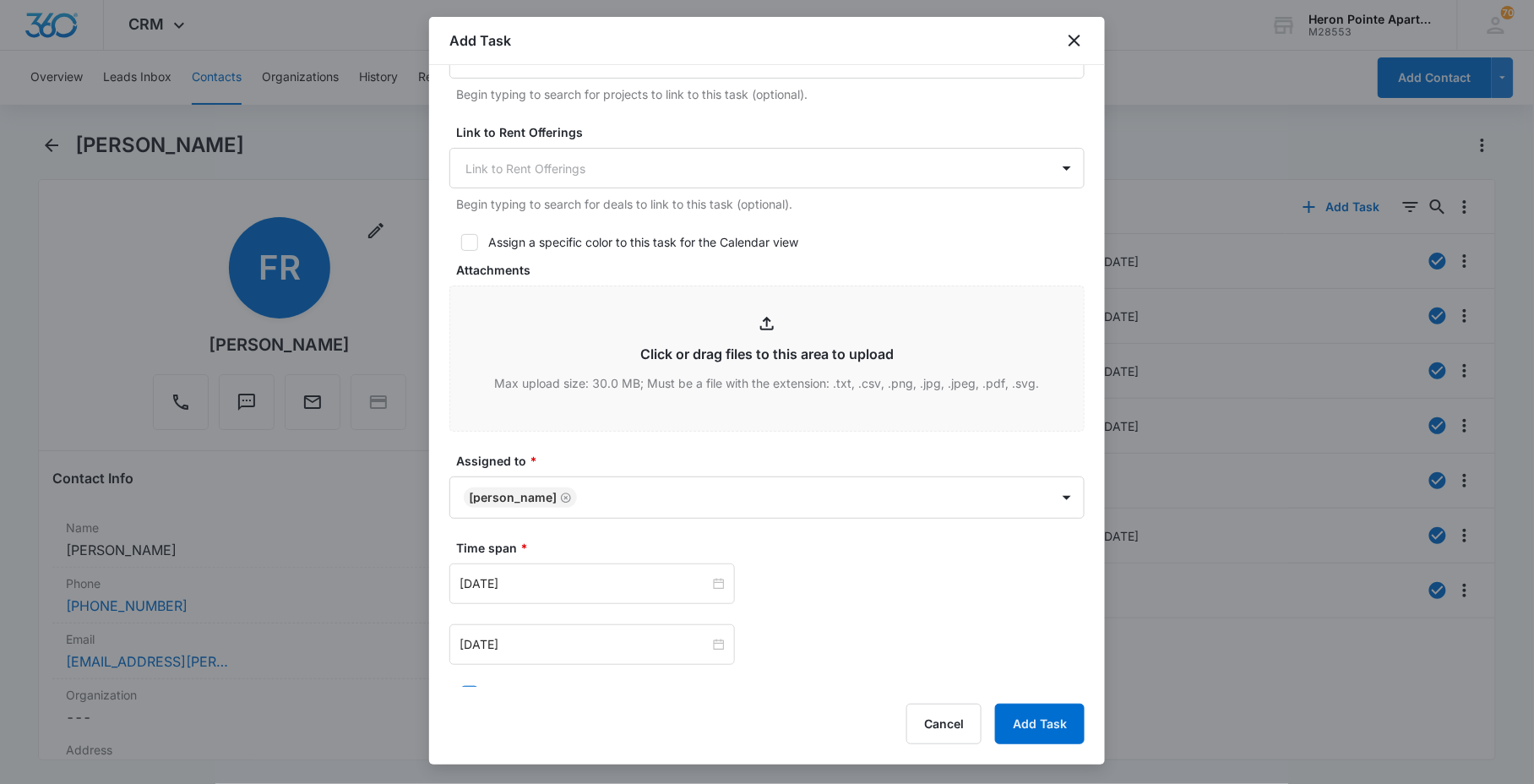
scroll to position [922, 0]
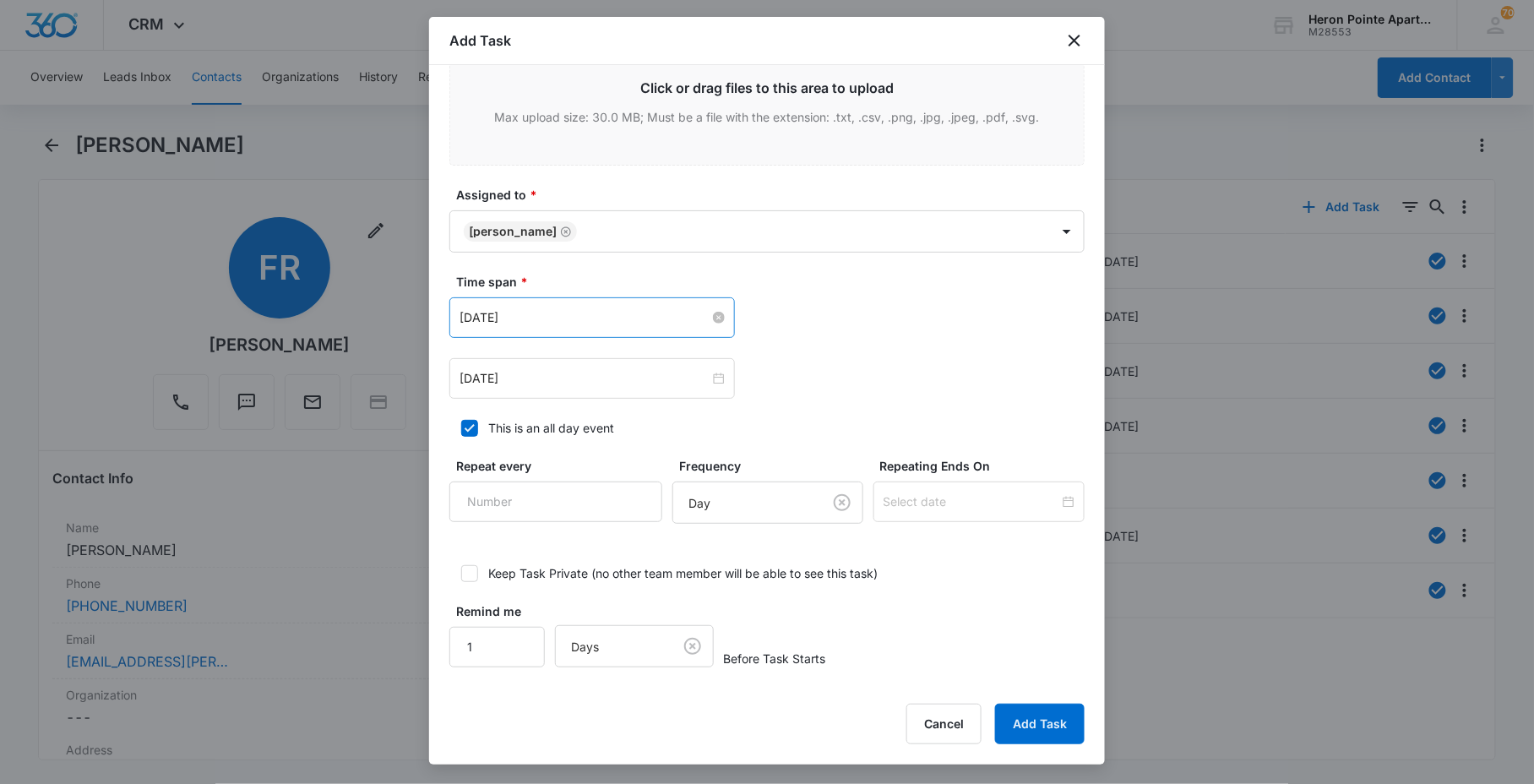
drag, startPoint x: 586, startPoint y: 285, endPoint x: 569, endPoint y: 310, distance: 30.2
click at [586, 284] on label "Time span *" at bounding box center [774, 281] width 636 height 17
click at [568, 310] on input "[DATE]" at bounding box center [584, 318] width 250 height 18
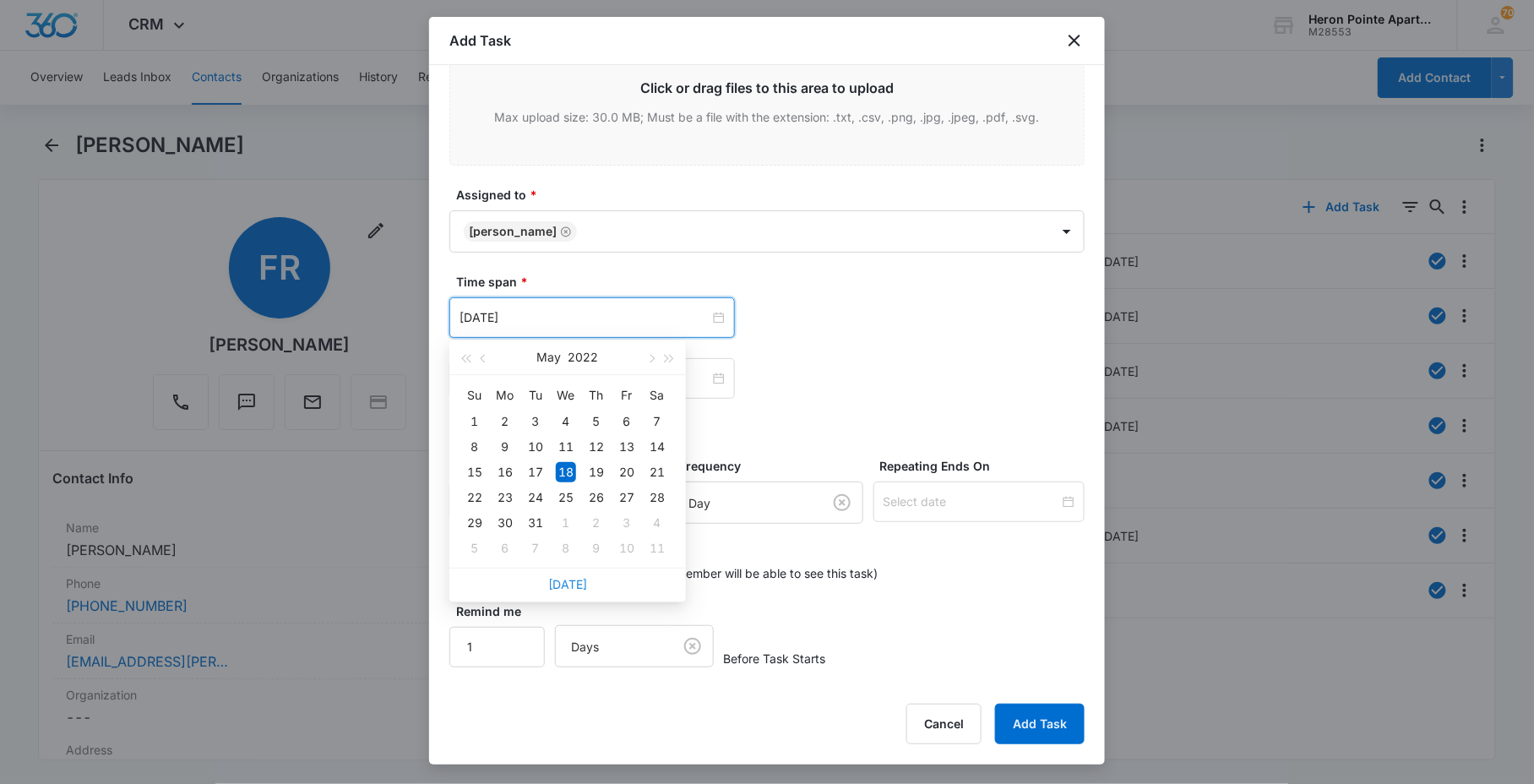
click at [572, 579] on link "[DATE]" at bounding box center [567, 584] width 39 height 15
type input "[DATE]"
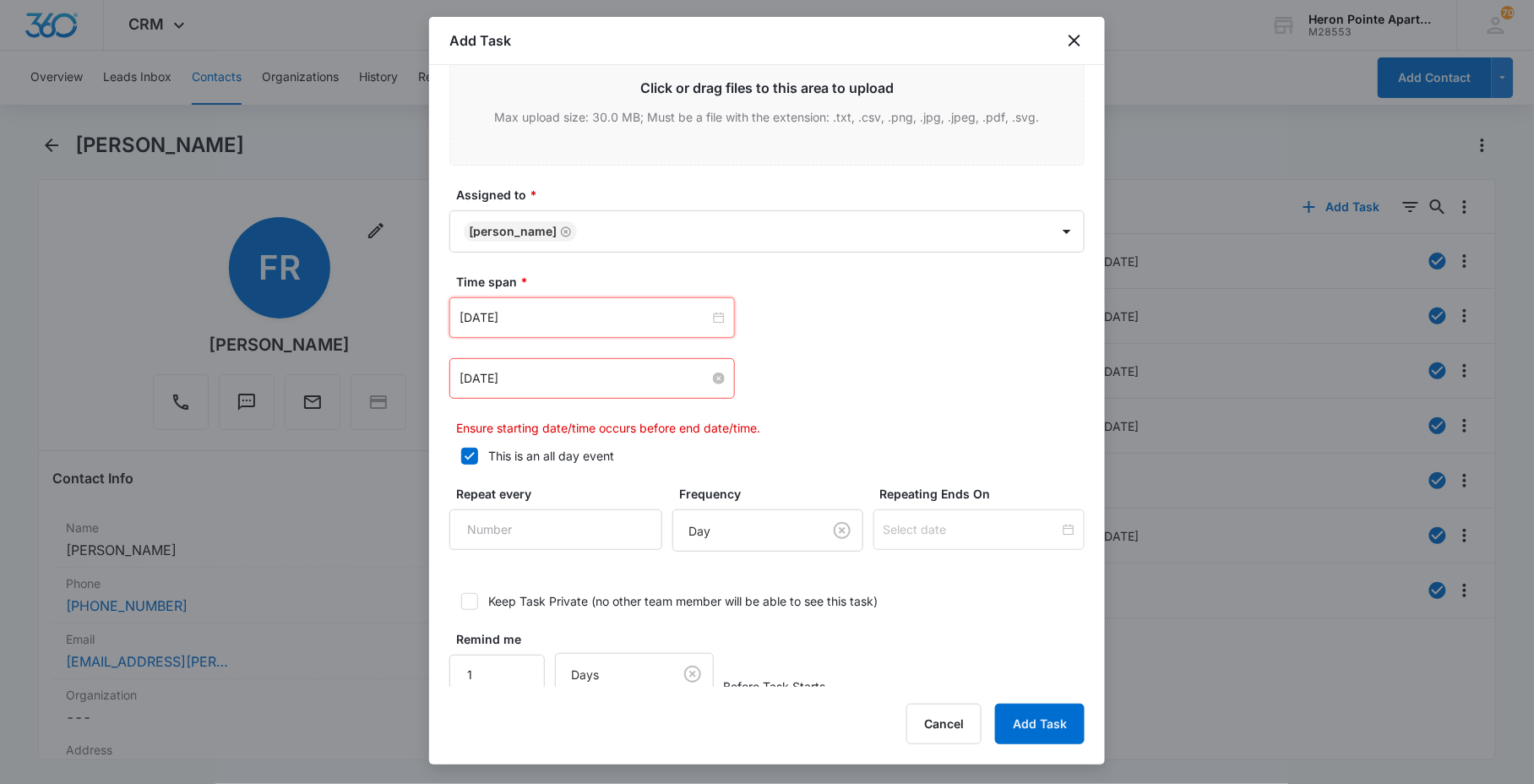
click at [640, 385] on input "[DATE]" at bounding box center [584, 378] width 250 height 18
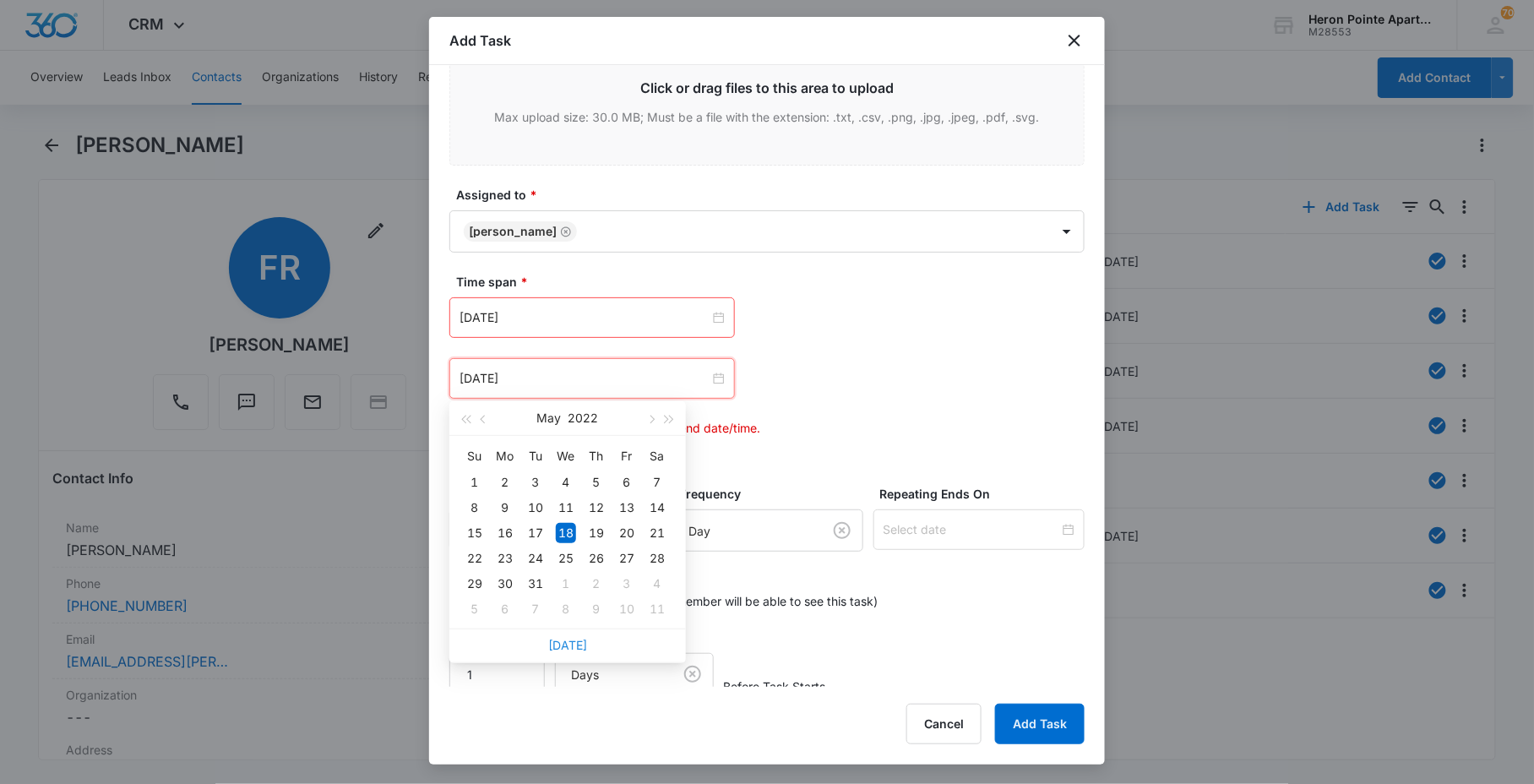
click at [581, 648] on link "[DATE]" at bounding box center [567, 645] width 39 height 15
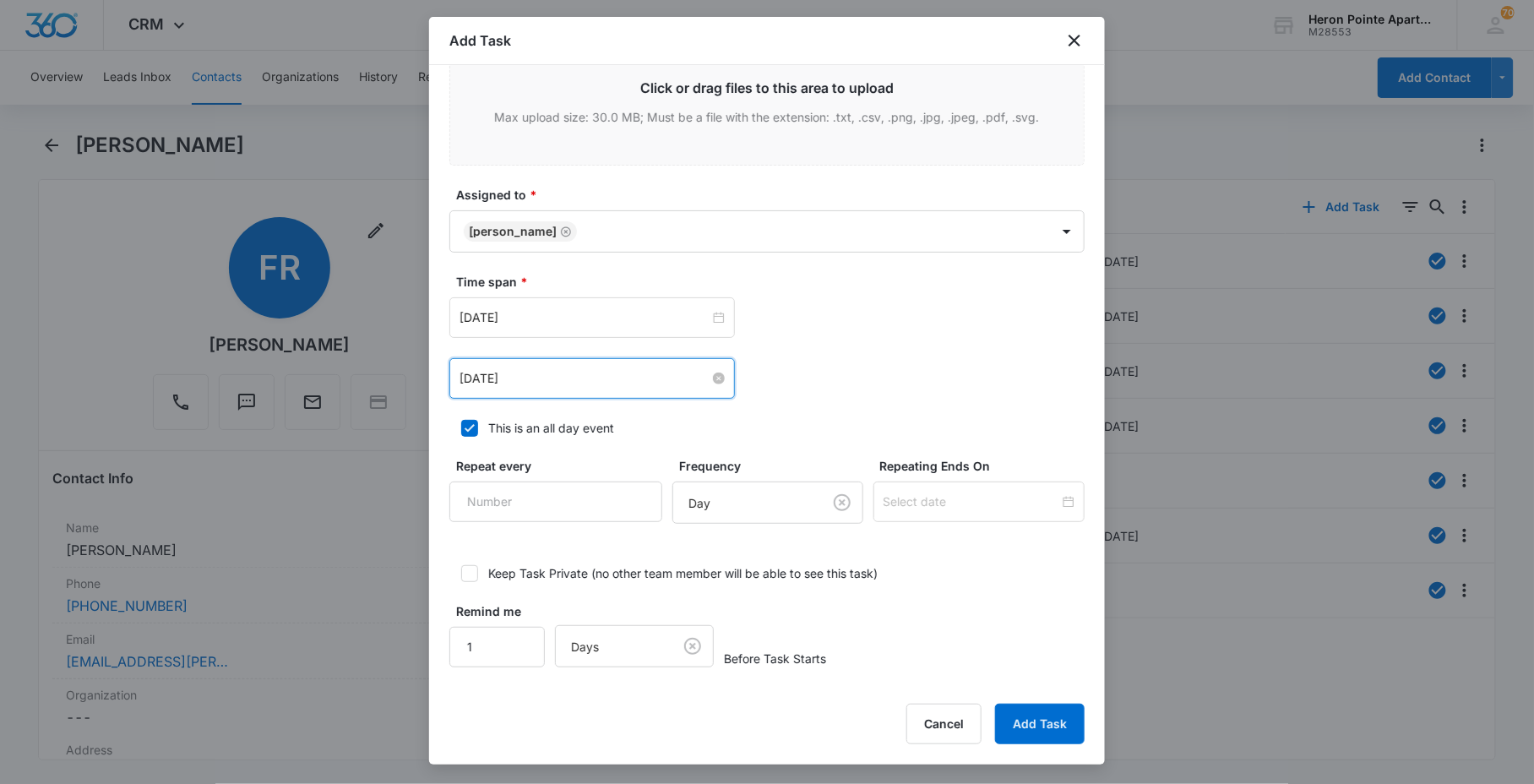
click at [561, 380] on input "[DATE]" at bounding box center [584, 378] width 250 height 18
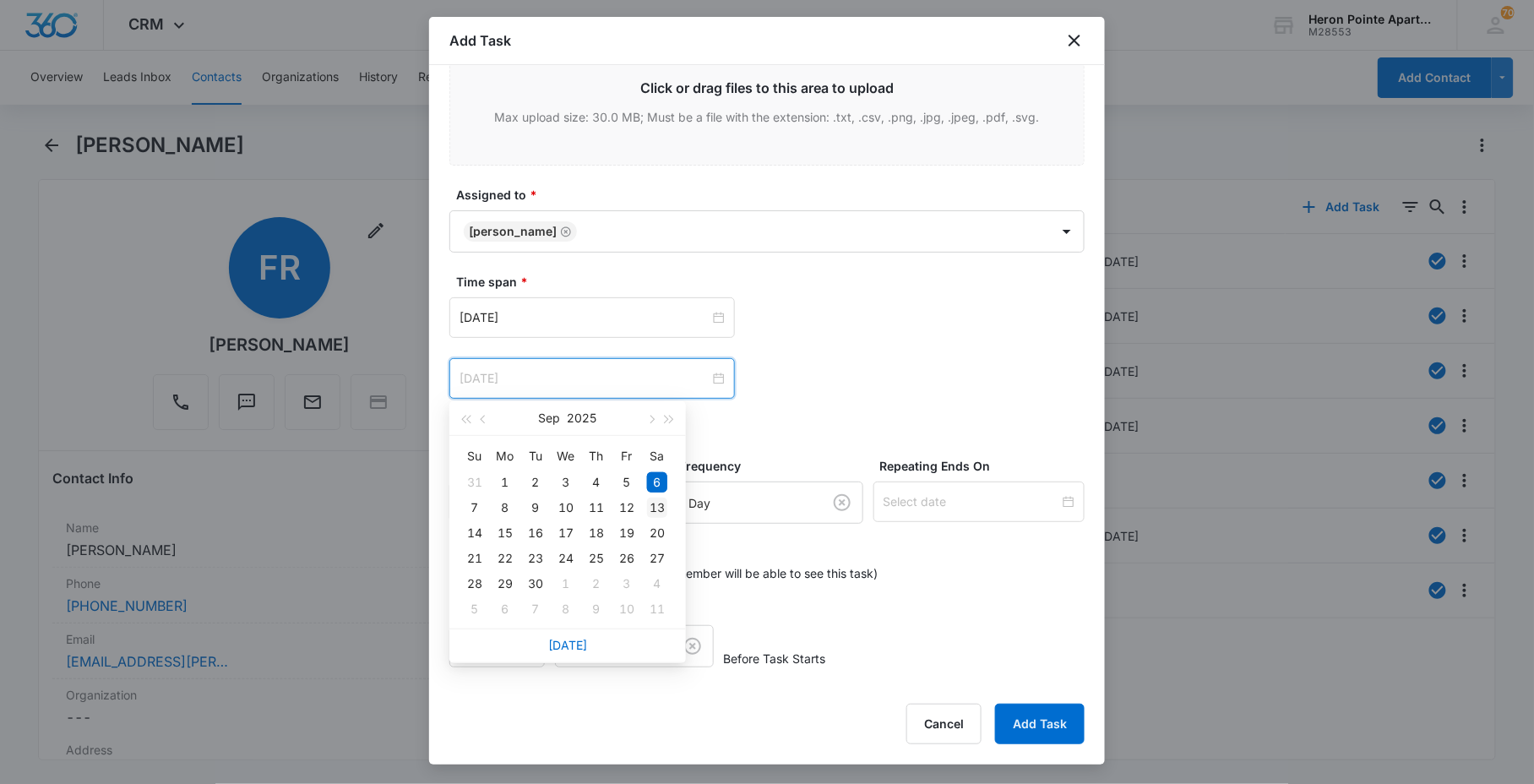
type input "[DATE]"
click at [657, 502] on div "13" at bounding box center [657, 507] width 20 height 20
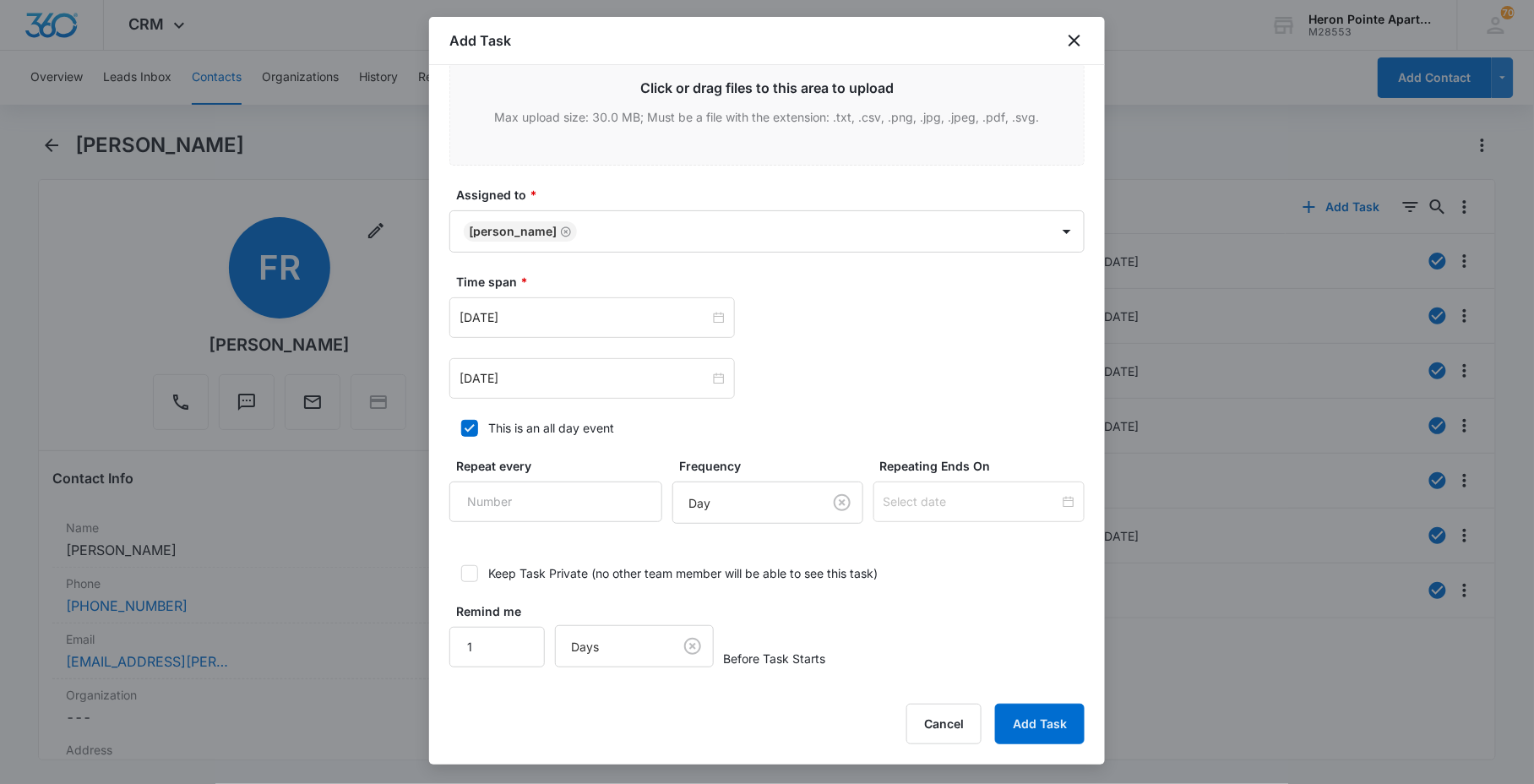
drag, startPoint x: 914, startPoint y: 375, endPoint x: 909, endPoint y: 386, distance: 12.1
click at [914, 373] on div "[DATE] [DATE] Su Mo Tu We Th Fr Sa 31 1 2 3 4 5 6 7 8 9 10 11 12 13 14 15 16 17…" at bounding box center [767, 378] width 636 height 40
click at [1034, 733] on button "Add Task" at bounding box center [1040, 724] width 89 height 40
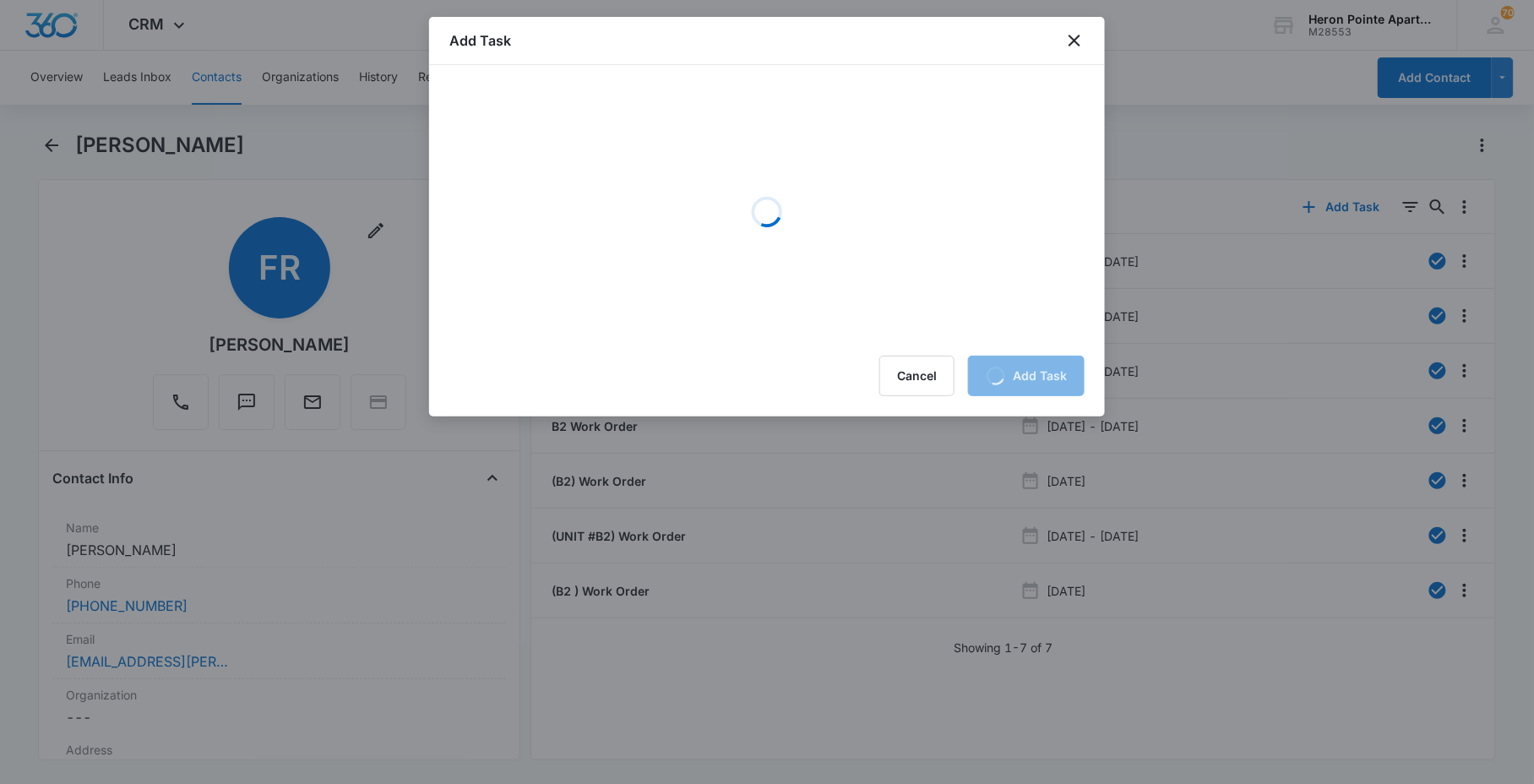
scroll to position [0, 0]
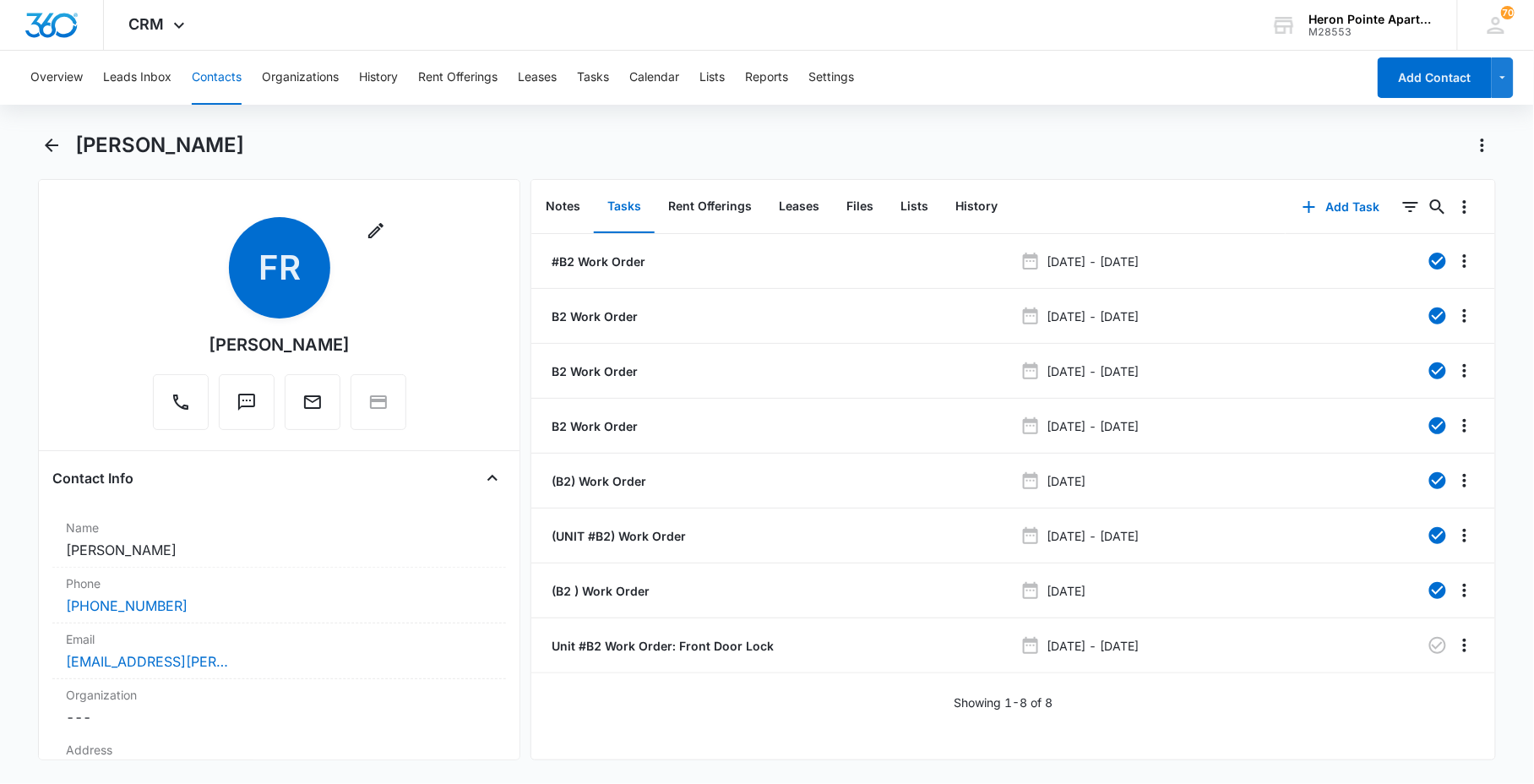
click at [1518, 392] on main "[PERSON_NAME] Remove FR [PERSON_NAME] Contact Info Name Cancel Save Changes [PE…" at bounding box center [767, 455] width 1534 height 649
